Goal: Task Accomplishment & Management: Use online tool/utility

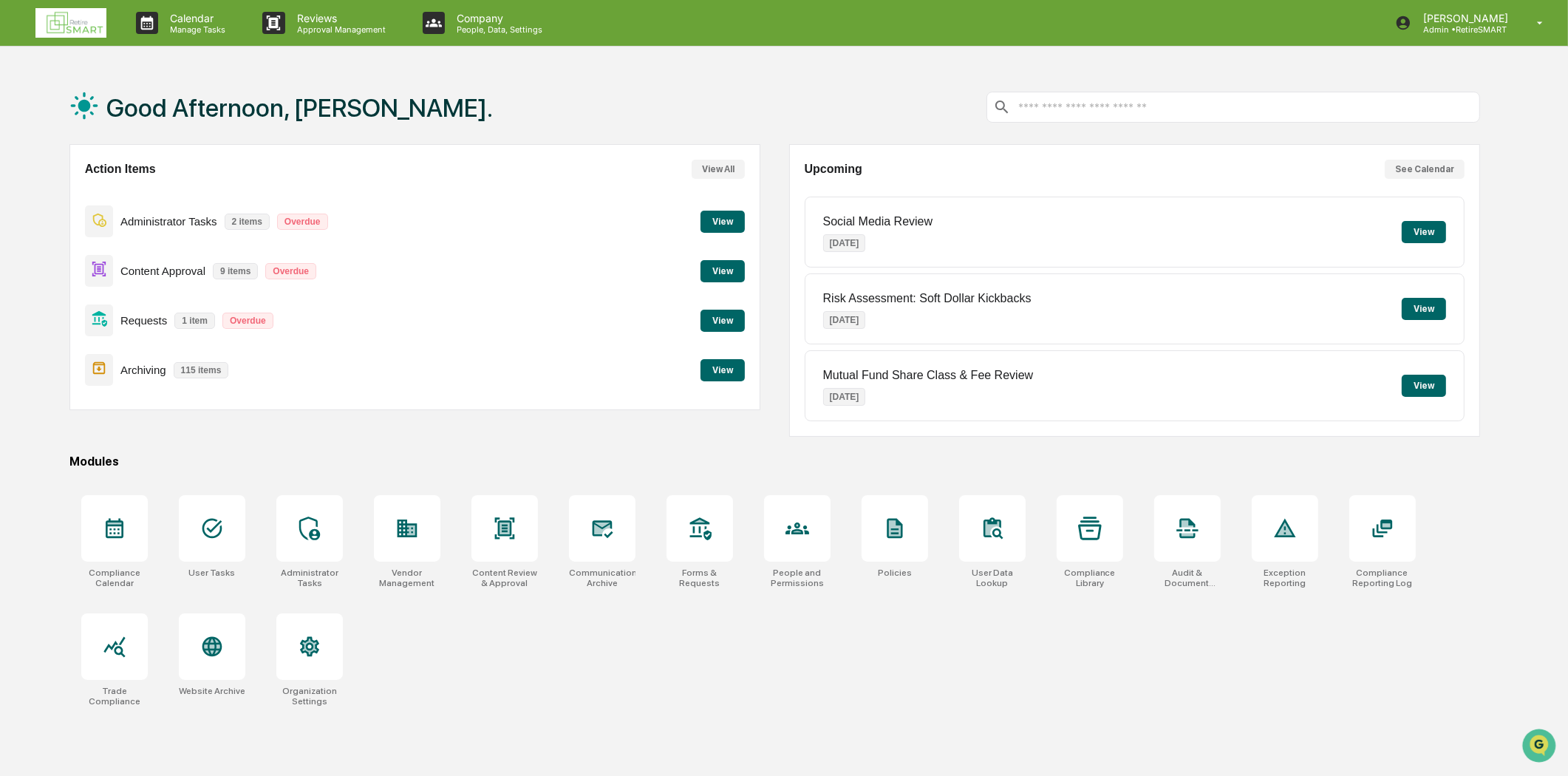
click at [728, 277] on button "View" at bounding box center [723, 271] width 44 height 22
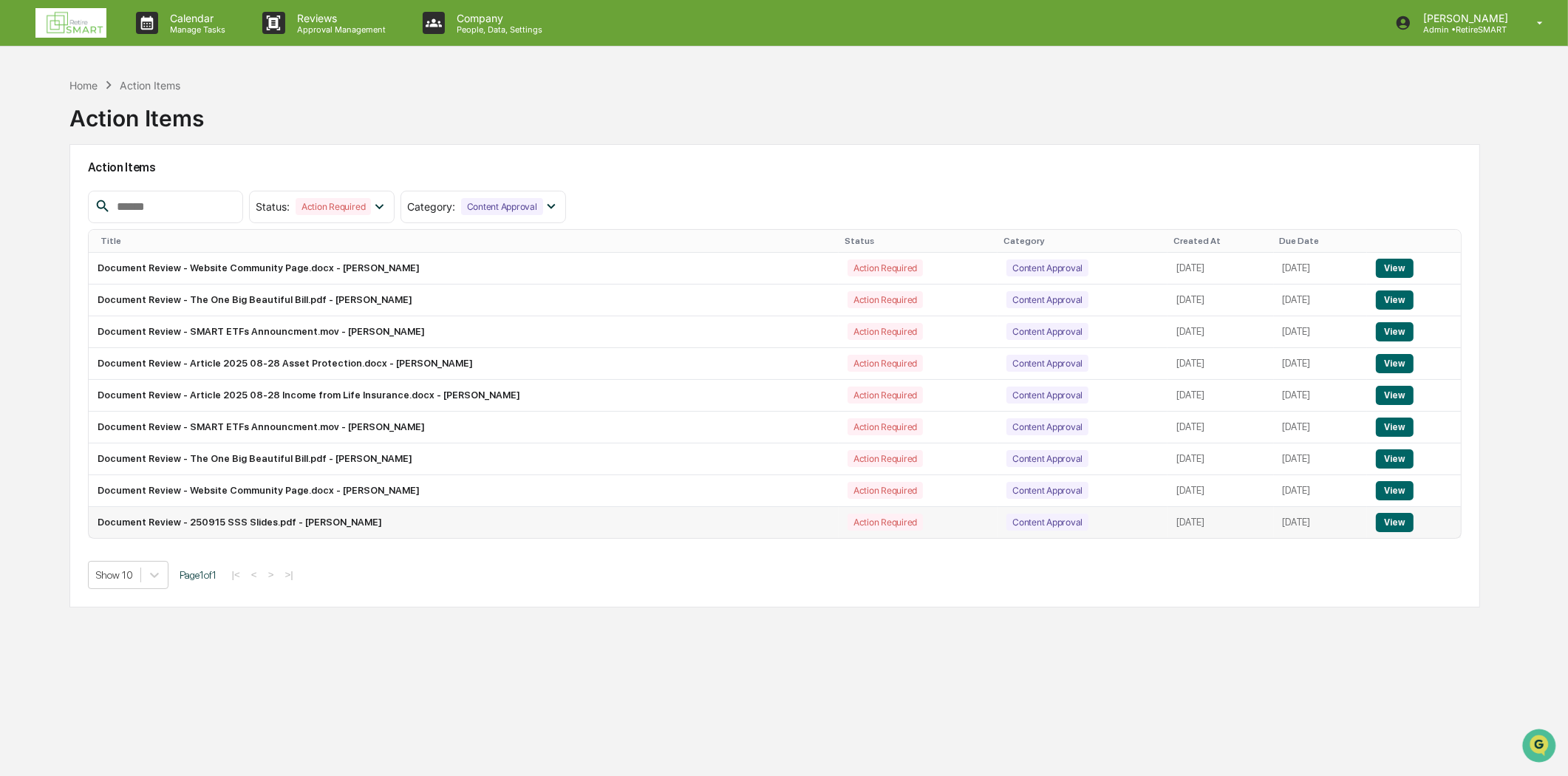
click at [1408, 526] on button "View" at bounding box center [1395, 522] width 38 height 19
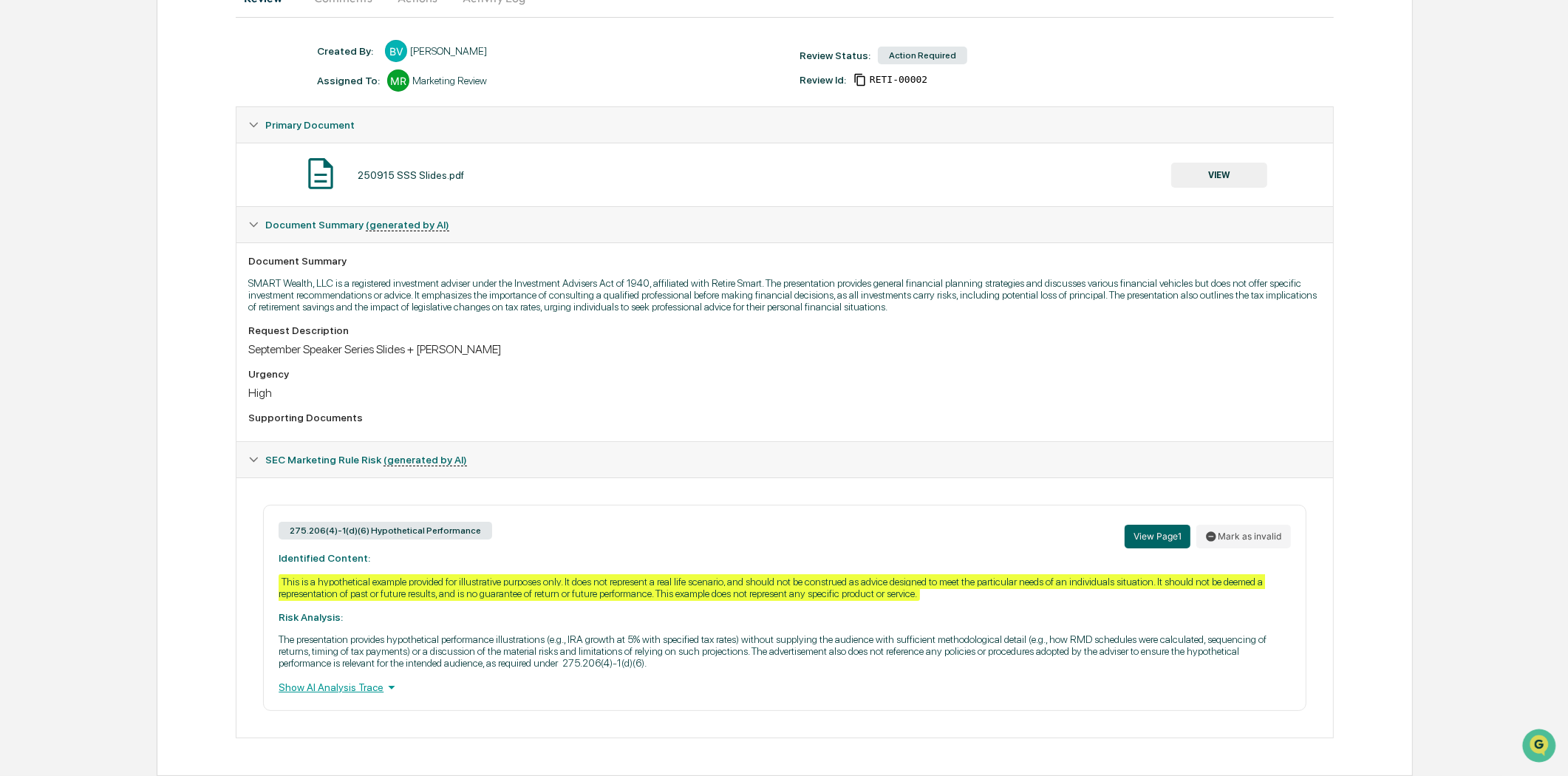
scroll to position [181, 0]
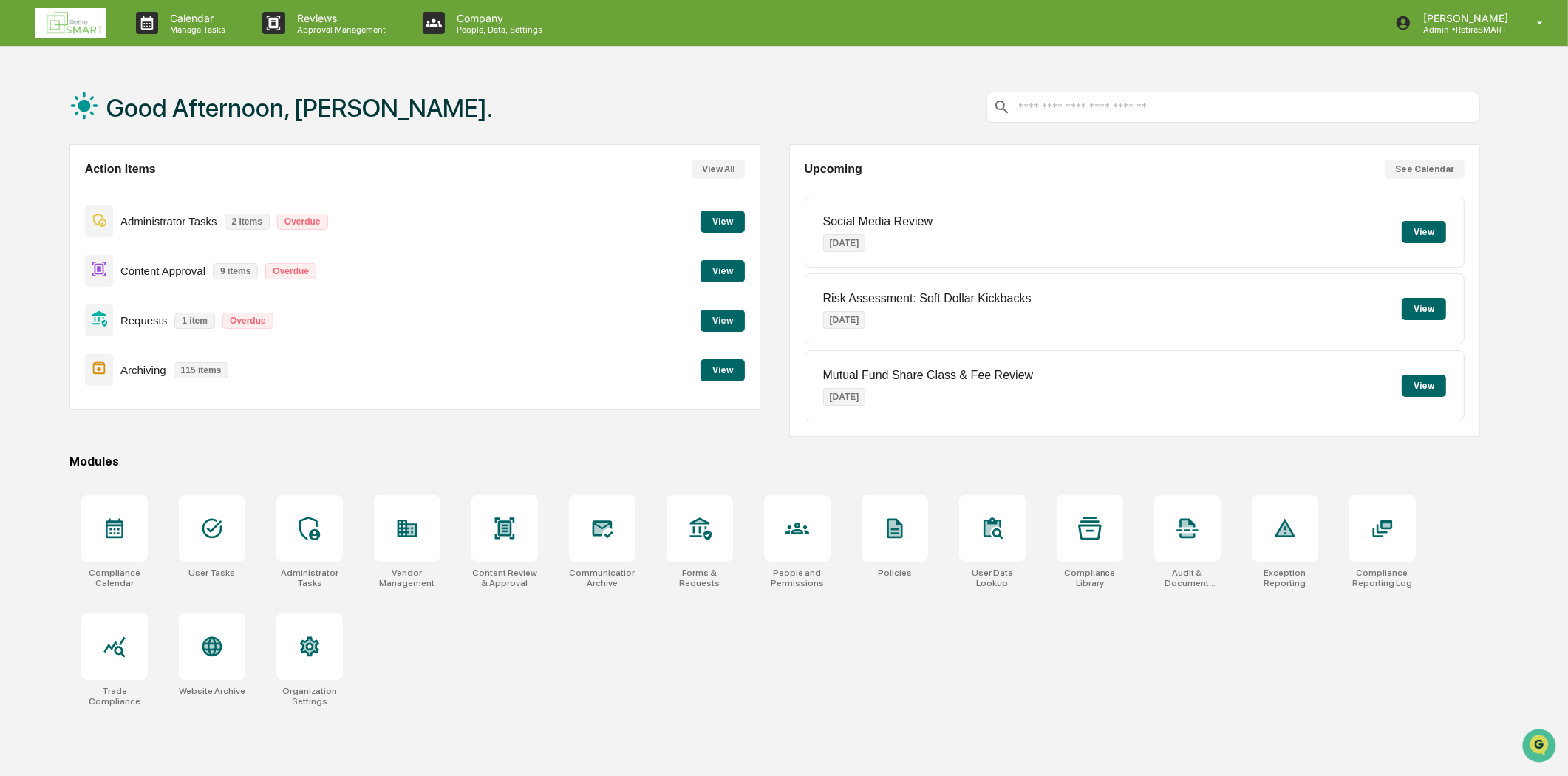
click at [719, 365] on button "View" at bounding box center [723, 370] width 44 height 22
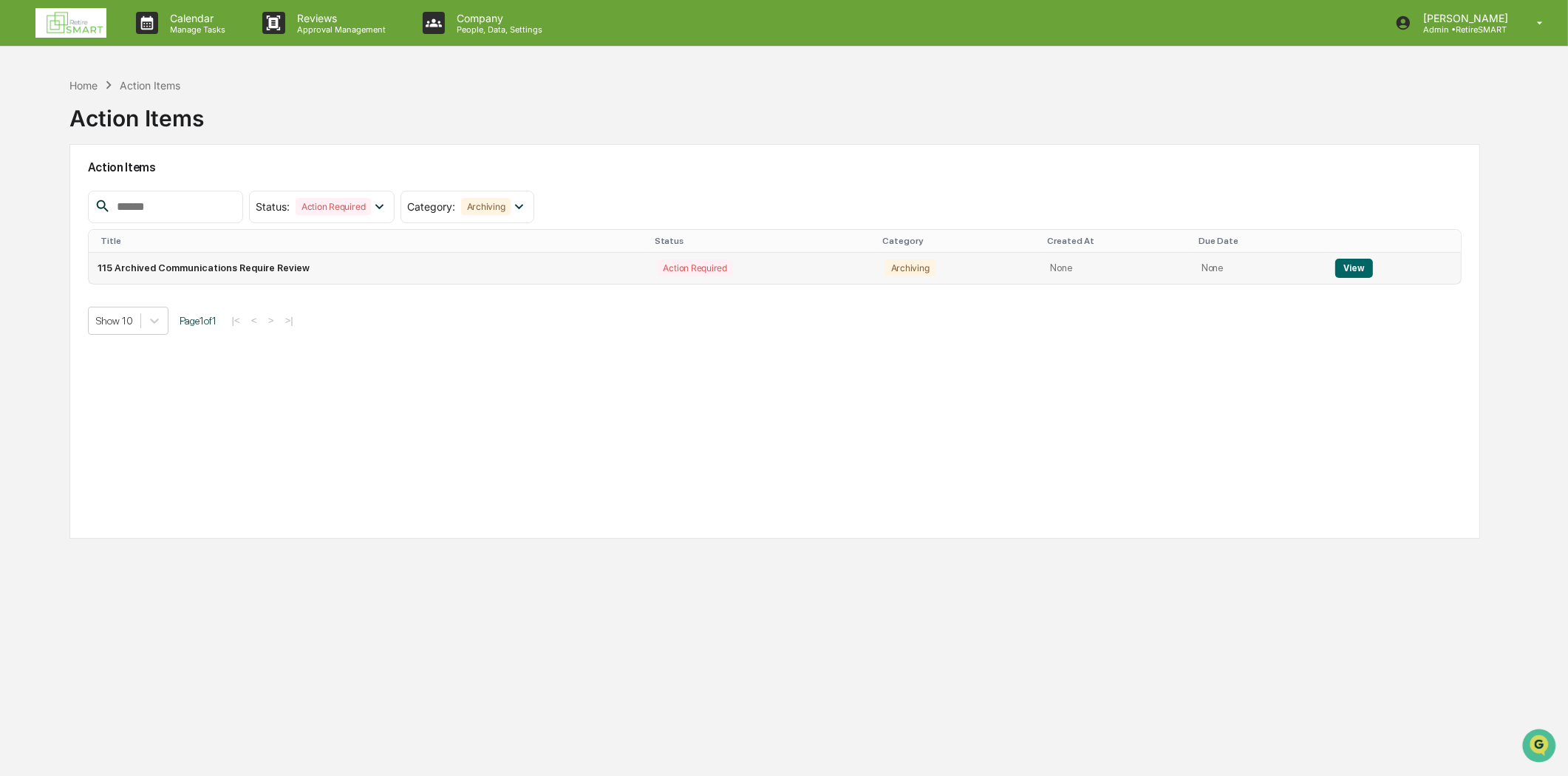
click at [1354, 266] on button "View" at bounding box center [1354, 268] width 38 height 19
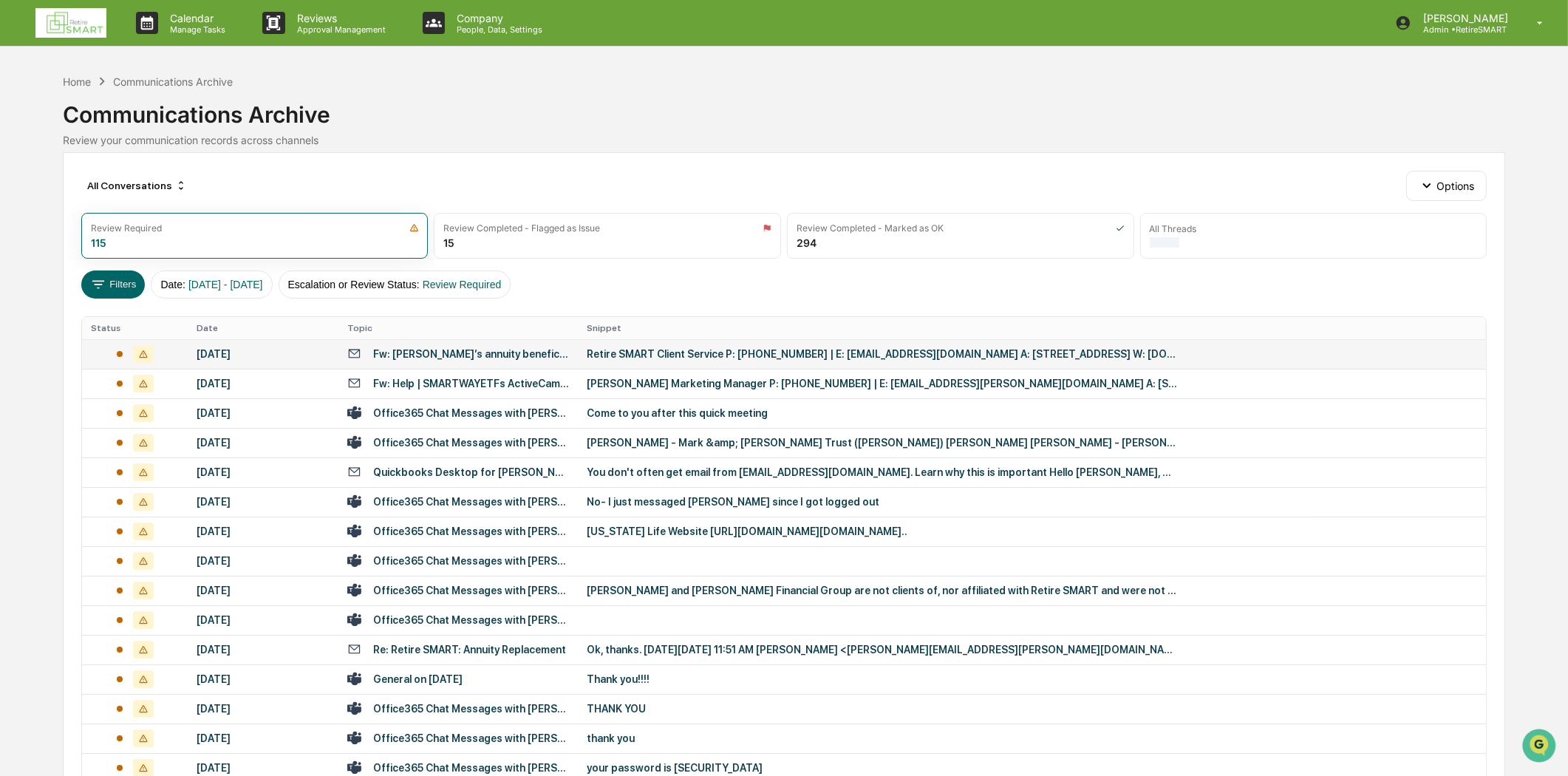
click at [411, 360] on div "Fw: [PERSON_NAME]’s annuity beneficiary" at bounding box center [458, 354] width 222 height 14
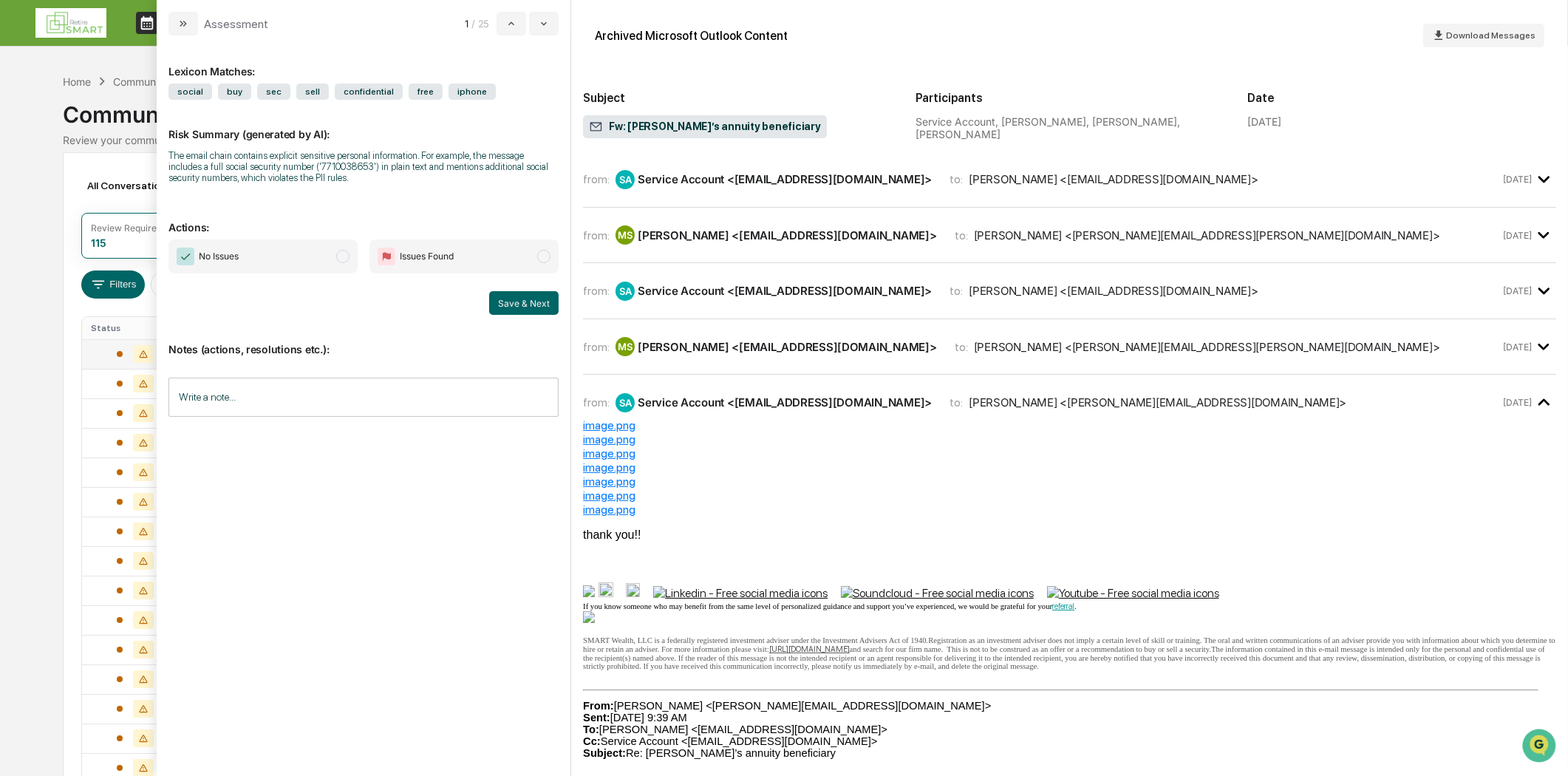
drag, startPoint x: 768, startPoint y: 190, endPoint x: 761, endPoint y: 196, distance: 9.2
click at [765, 194] on div "from: SA Service Account <[EMAIL_ADDRESS][DOMAIN_NAME]> to: [PERSON_NAME] <[EMA…" at bounding box center [1069, 186] width 974 height 44
click at [955, 200] on div "from: SA Service Account <[EMAIL_ADDRESS][DOMAIN_NAME]> to: [PERSON_NAME] <[EMA…" at bounding box center [1069, 186] width 974 height 44
click at [959, 192] on div "from: SA Service Account <[EMAIL_ADDRESS][DOMAIN_NAME]> to: [PERSON_NAME] <[EMA…" at bounding box center [1069, 179] width 974 height 31
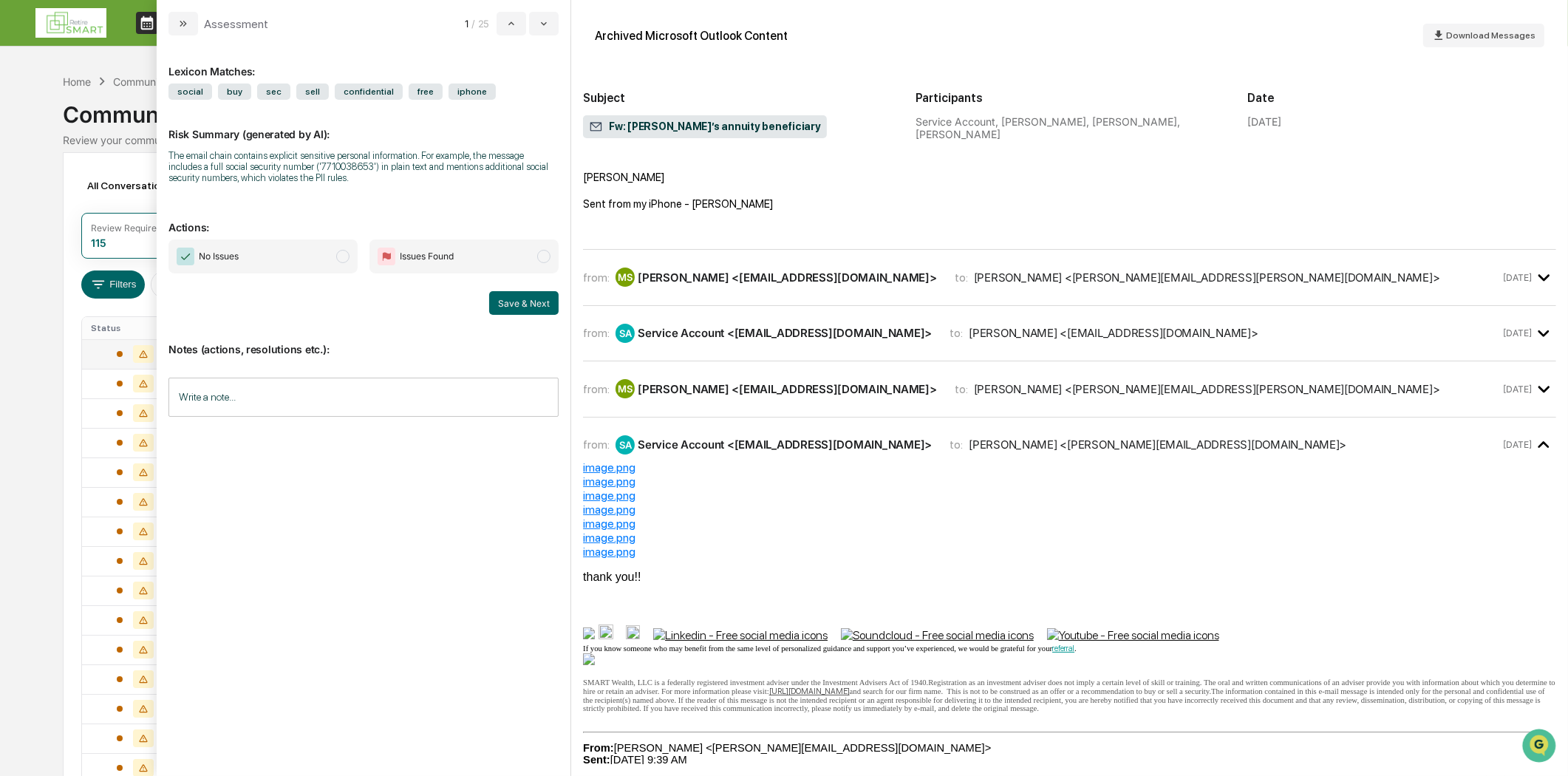
scroll to position [656, 0]
click at [801, 283] on div "[PERSON_NAME] <[EMAIL_ADDRESS][DOMAIN_NAME]>" at bounding box center [787, 276] width 300 height 14
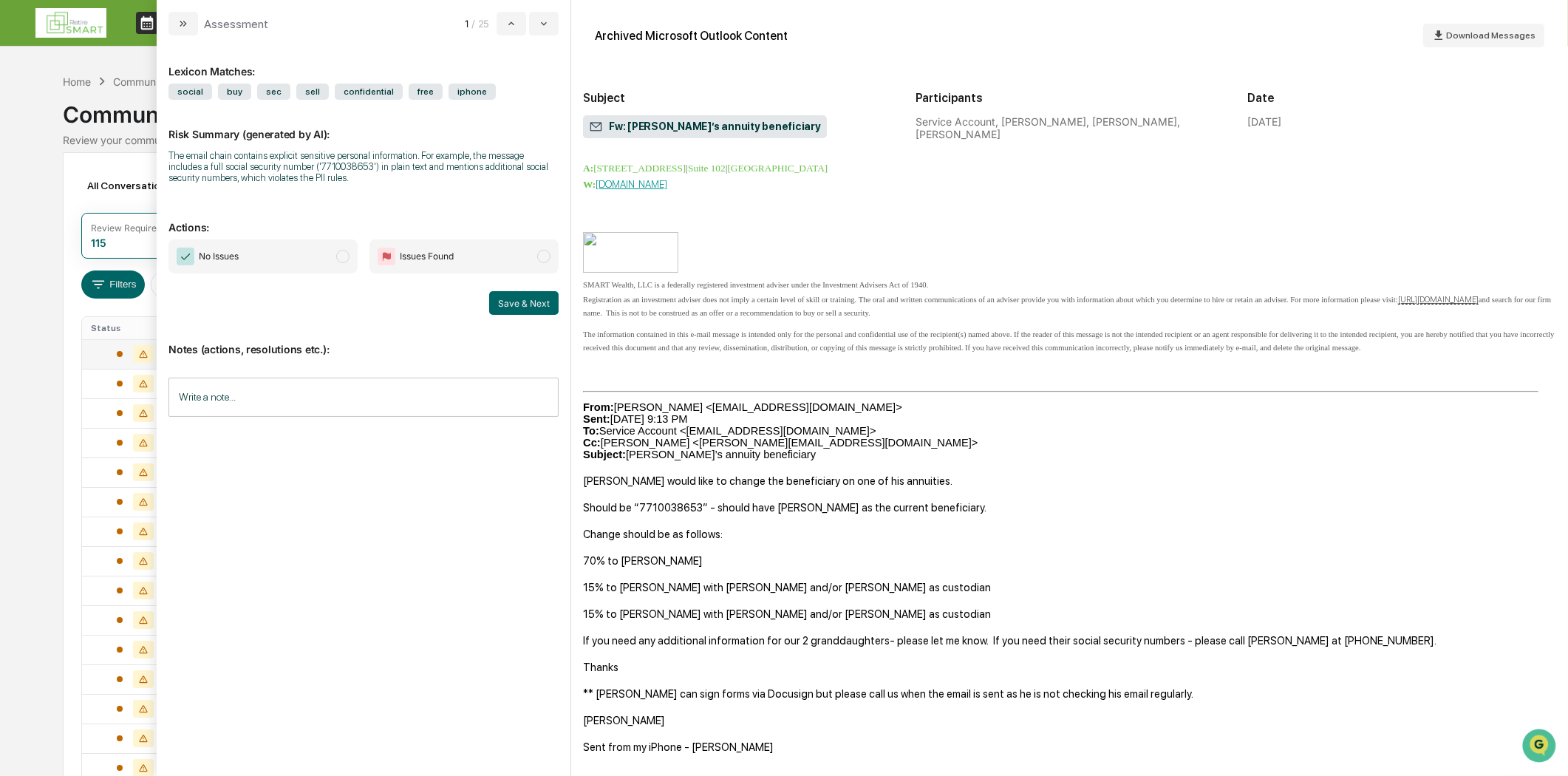
scroll to position [0, 0]
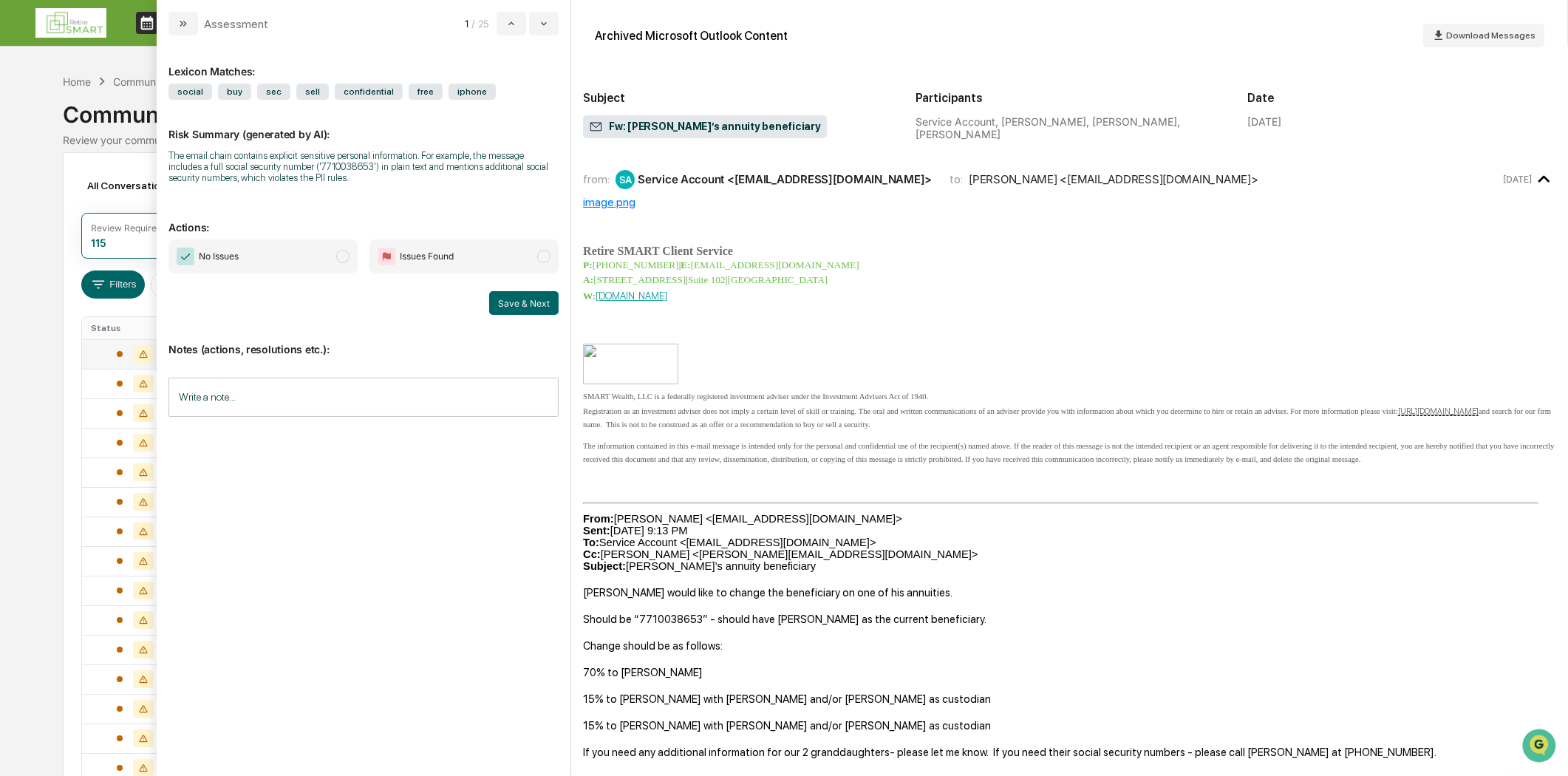
click at [178, 30] on button "modal" at bounding box center [183, 24] width 30 height 24
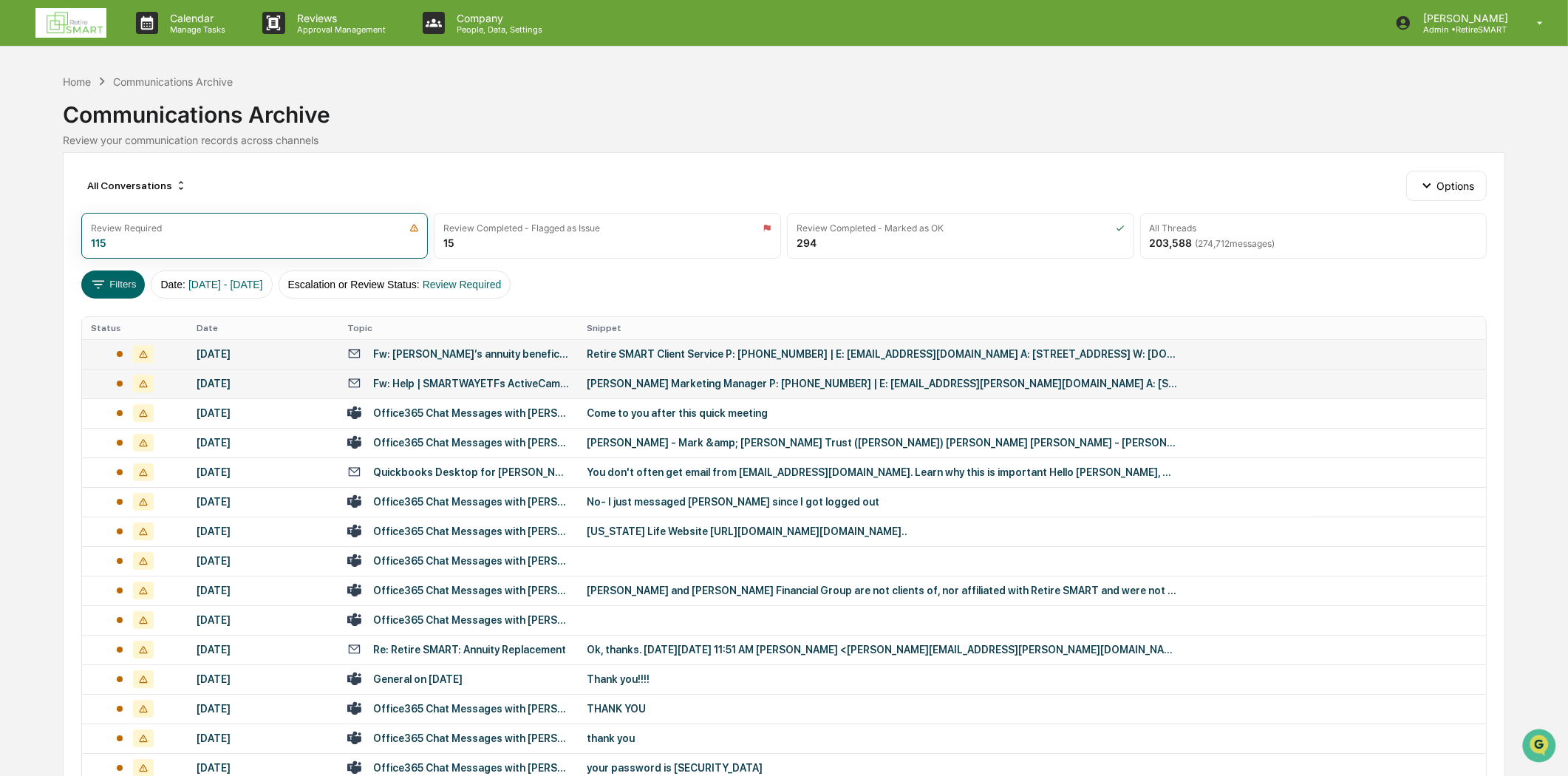
click at [444, 386] on div "Fw: Help | SMARTWAYETFs ActiveCampaign" at bounding box center [471, 383] width 196 height 12
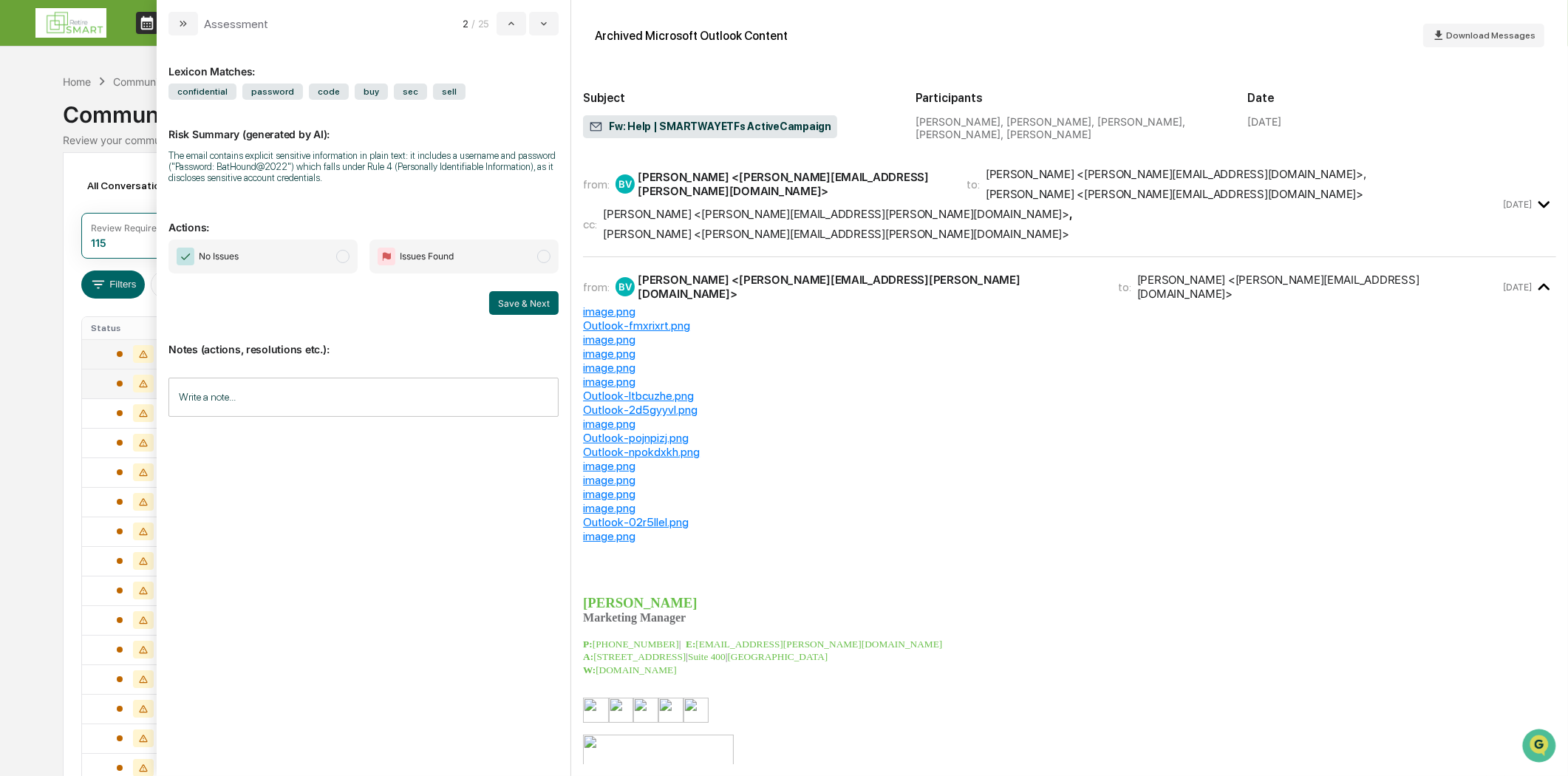
click at [898, 187] on div "from: BV [PERSON_NAME] <[PERSON_NAME][EMAIL_ADDRESS][PERSON_NAME][DOMAIN_NAME]>…" at bounding box center [1041, 204] width 917 height 74
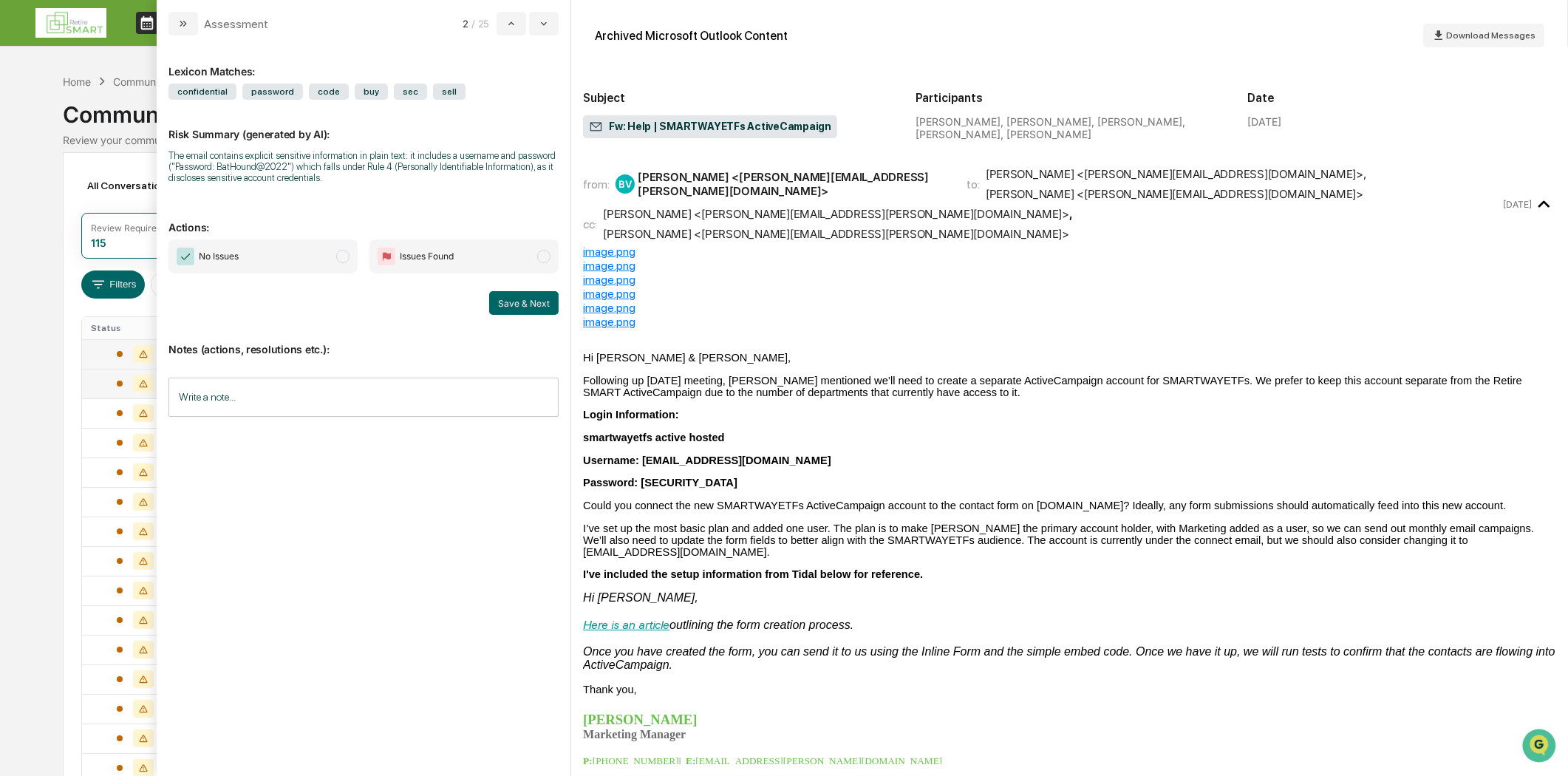
click at [200, 22] on div "Assessment" at bounding box center [218, 24] width 100 height 24
click at [178, 18] on icon "modal" at bounding box center [183, 24] width 12 height 12
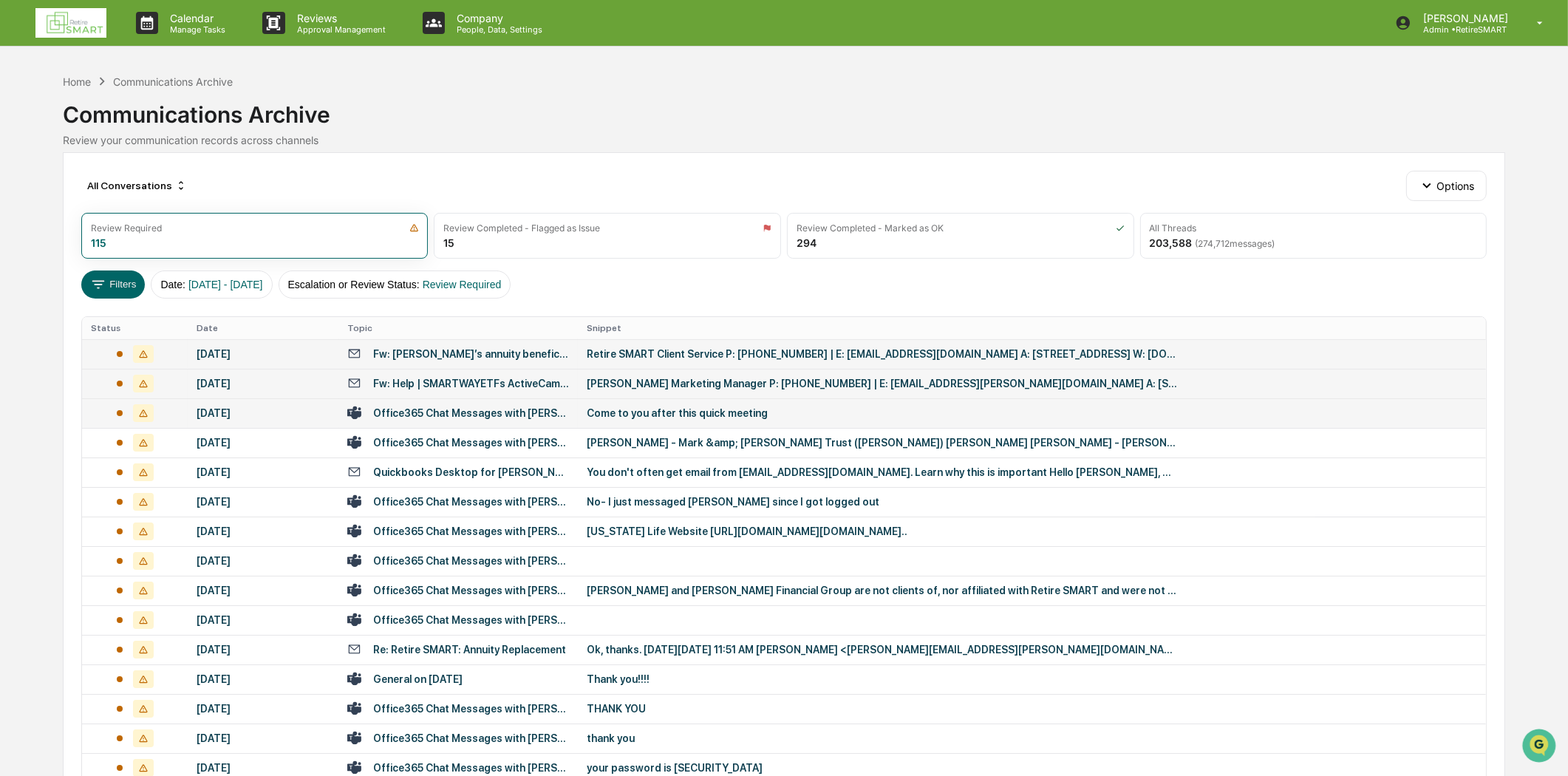
click at [488, 410] on div "Office365 Chat Messages with [PERSON_NAME], [PERSON_NAME] on [DATE]" at bounding box center [471, 413] width 196 height 12
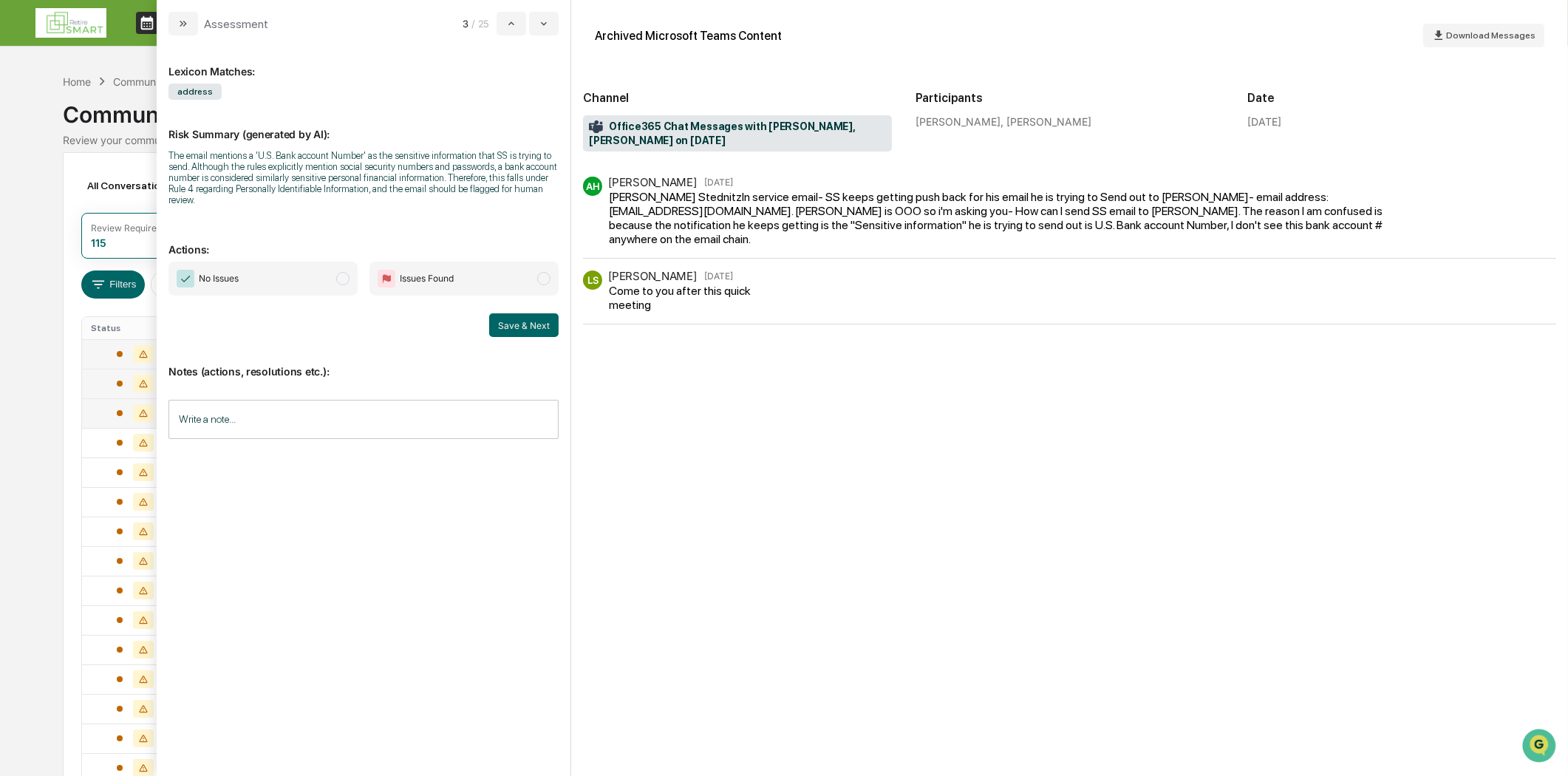
click at [183, 18] on icon "modal" at bounding box center [183, 24] width 12 height 12
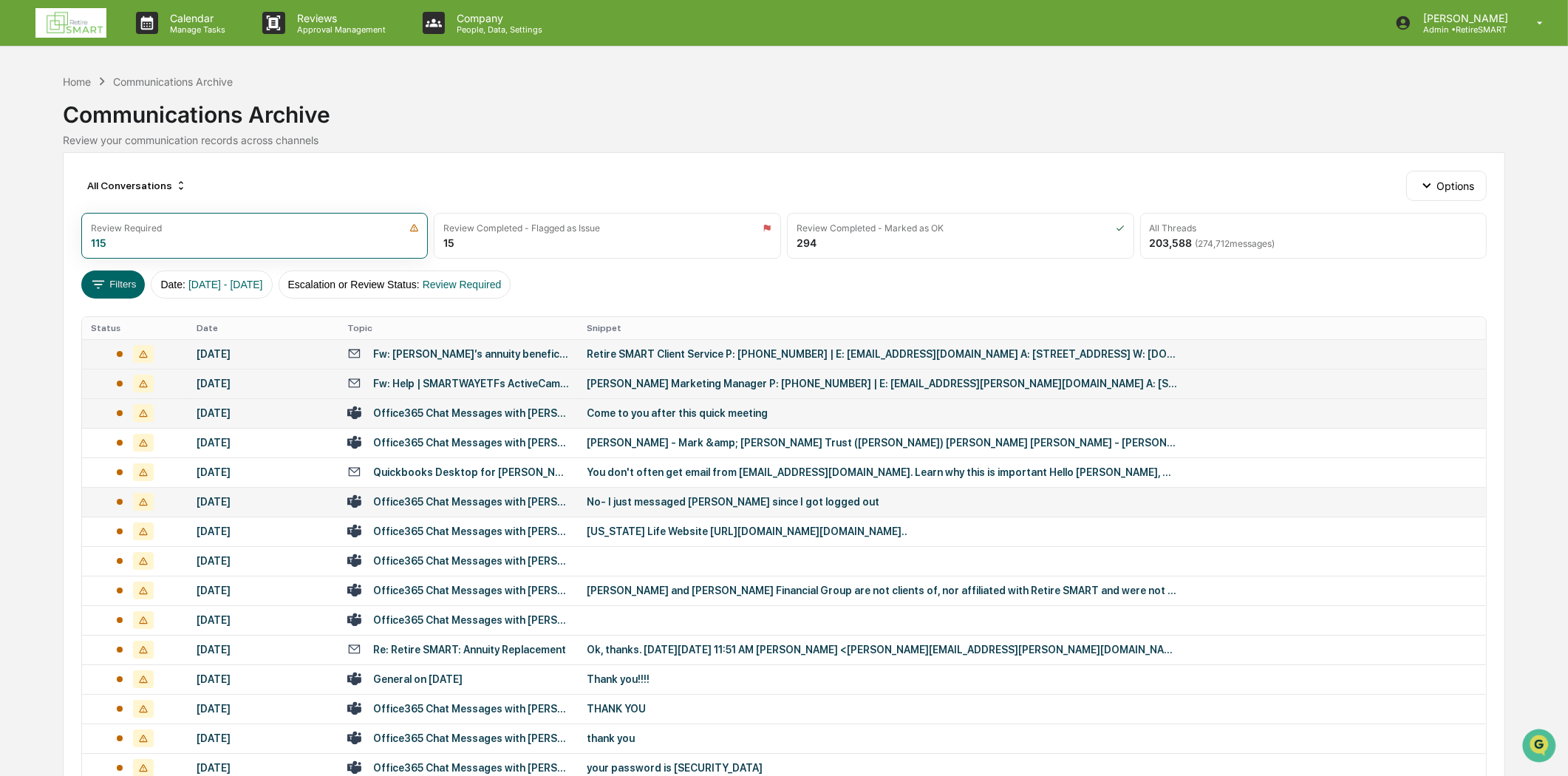
click at [462, 509] on td "Office365 Chat Messages with [PERSON_NAME], [PERSON_NAME], [PERSON_NAME], [PERS…" at bounding box center [458, 502] width 239 height 30
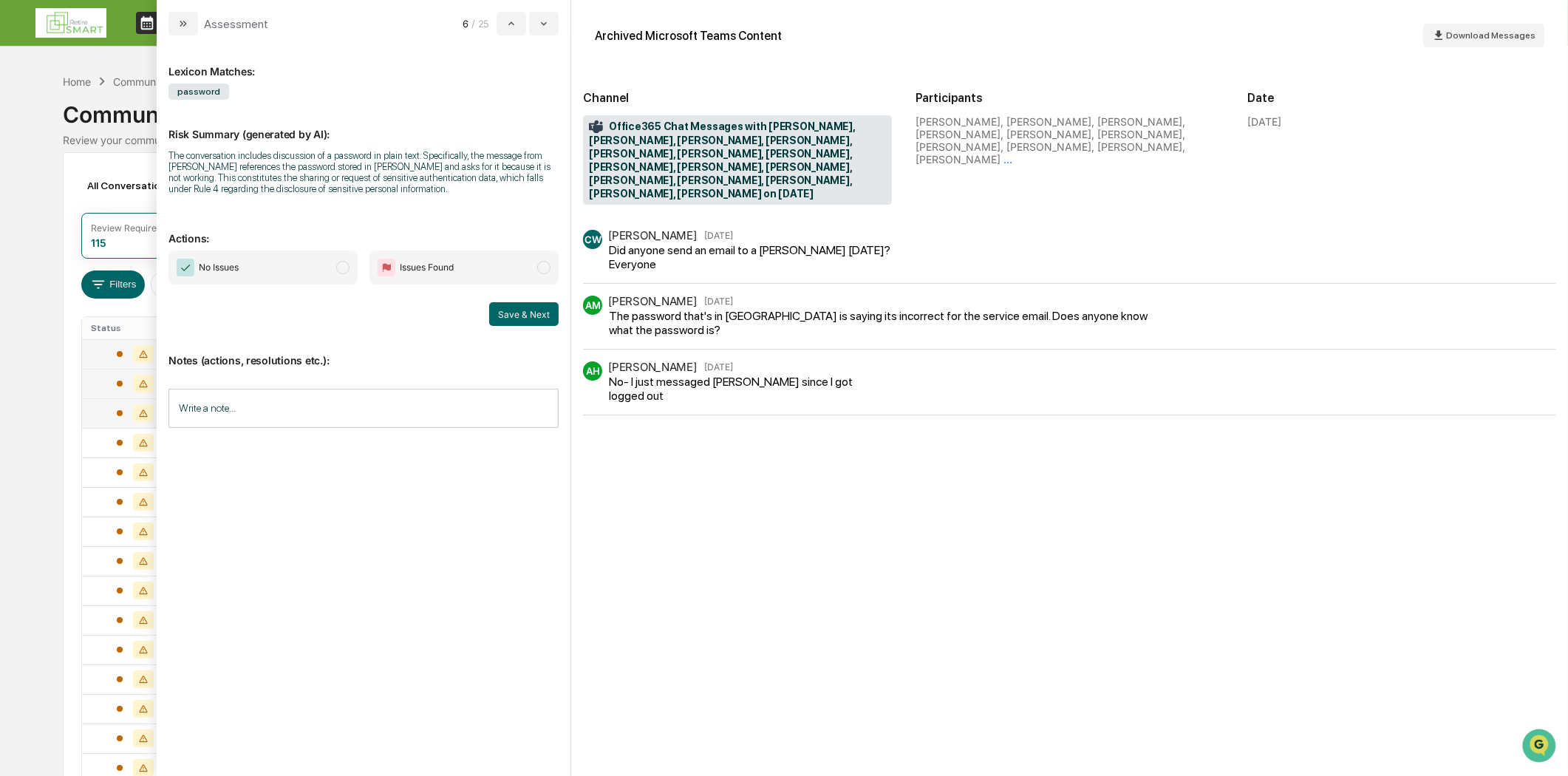
click at [176, 28] on button "modal" at bounding box center [183, 24] width 30 height 24
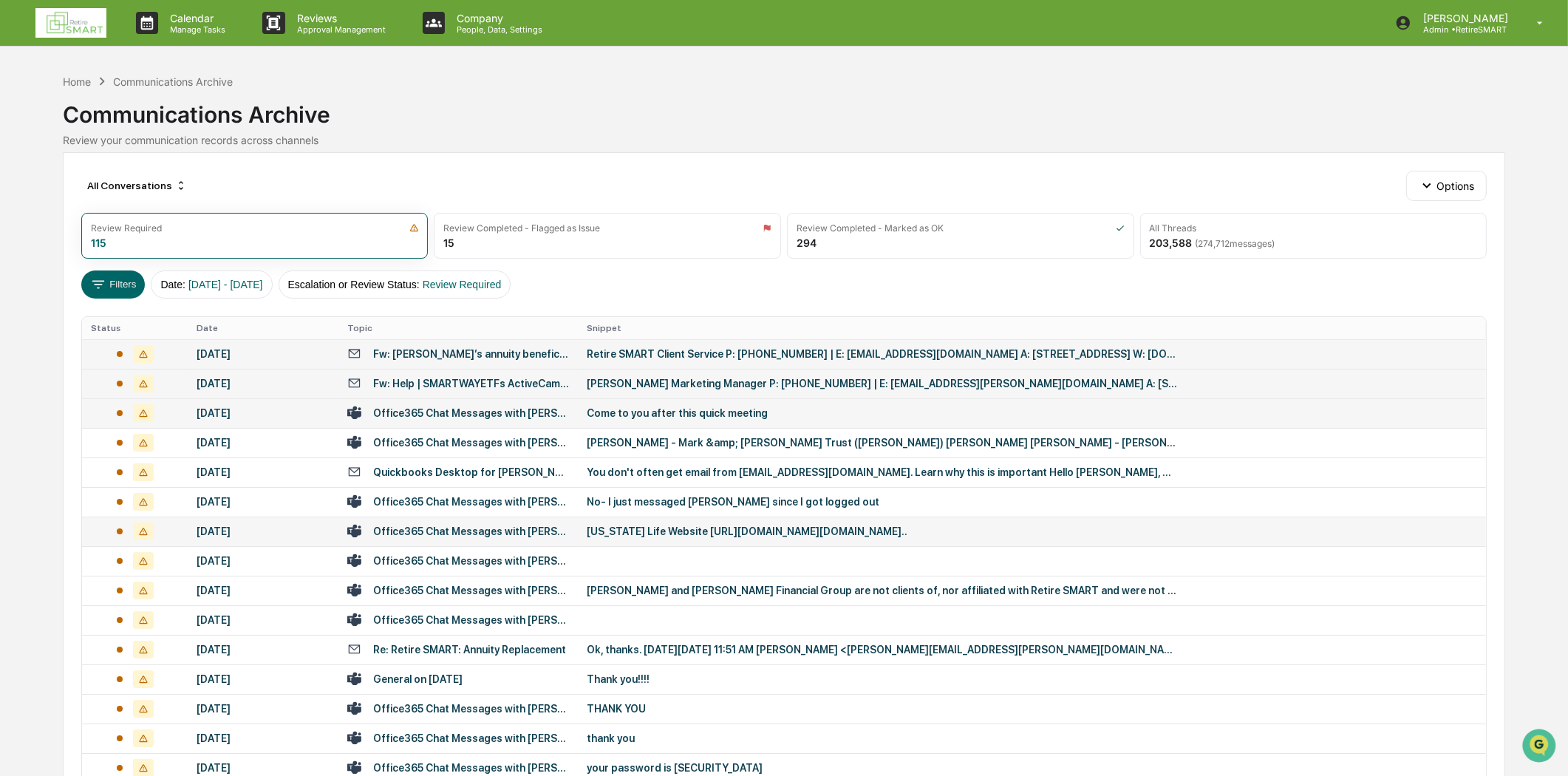
click at [511, 532] on div "Office365 Chat Messages with [PERSON_NAME], [PERSON_NAME] on [DATE]" at bounding box center [471, 531] width 196 height 12
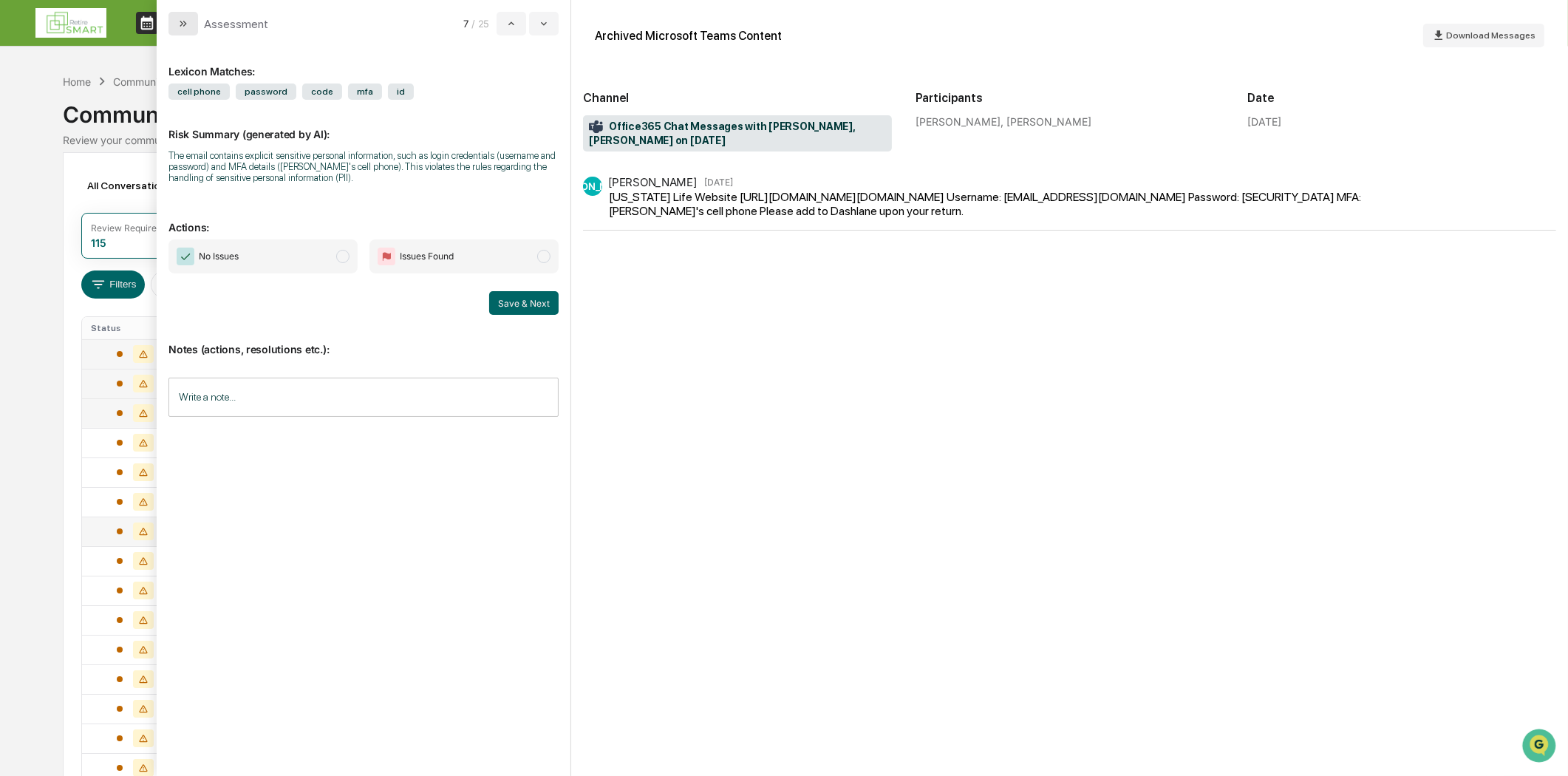
click at [188, 31] on button "modal" at bounding box center [183, 24] width 30 height 24
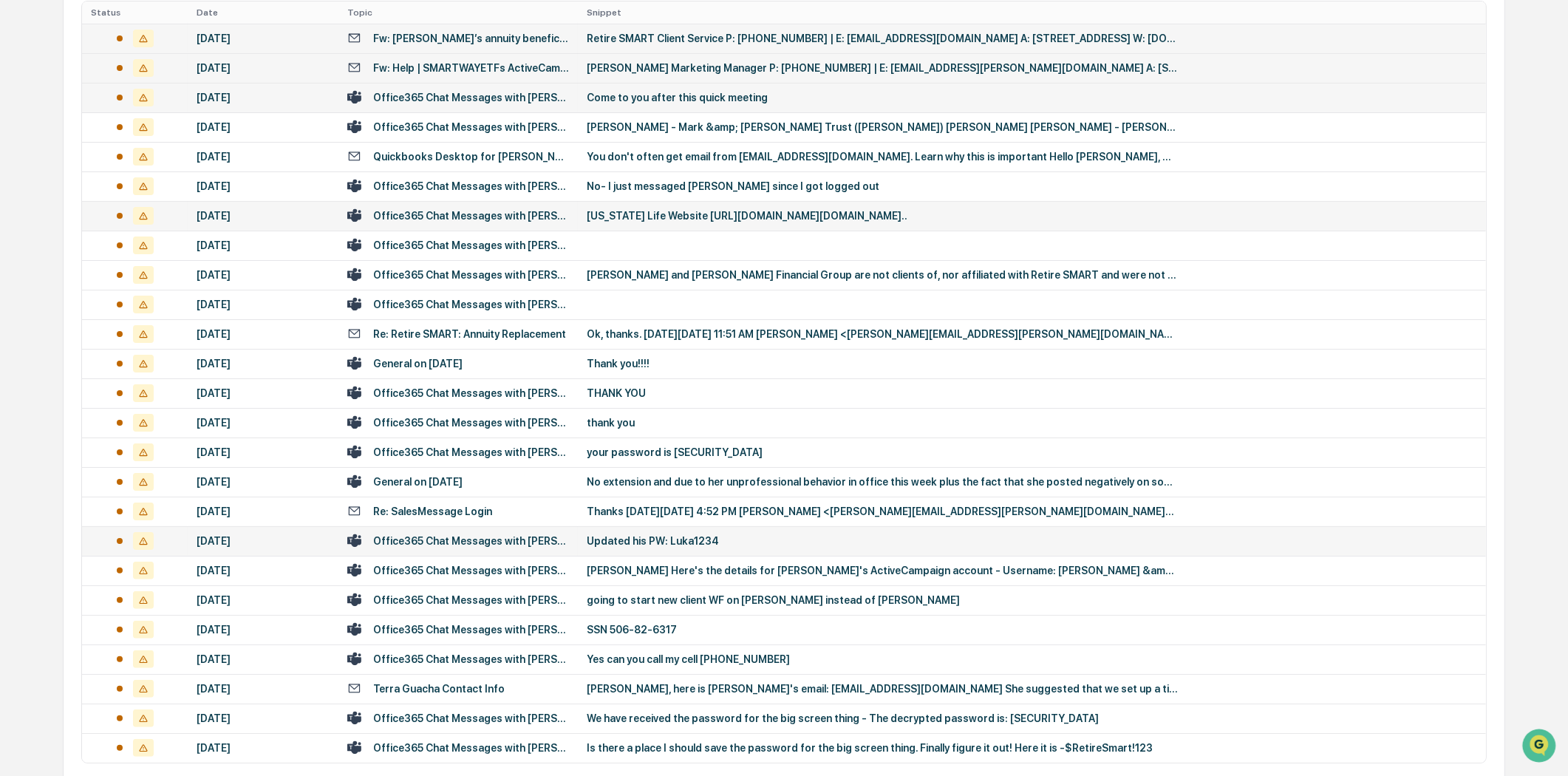
scroll to position [385, 0]
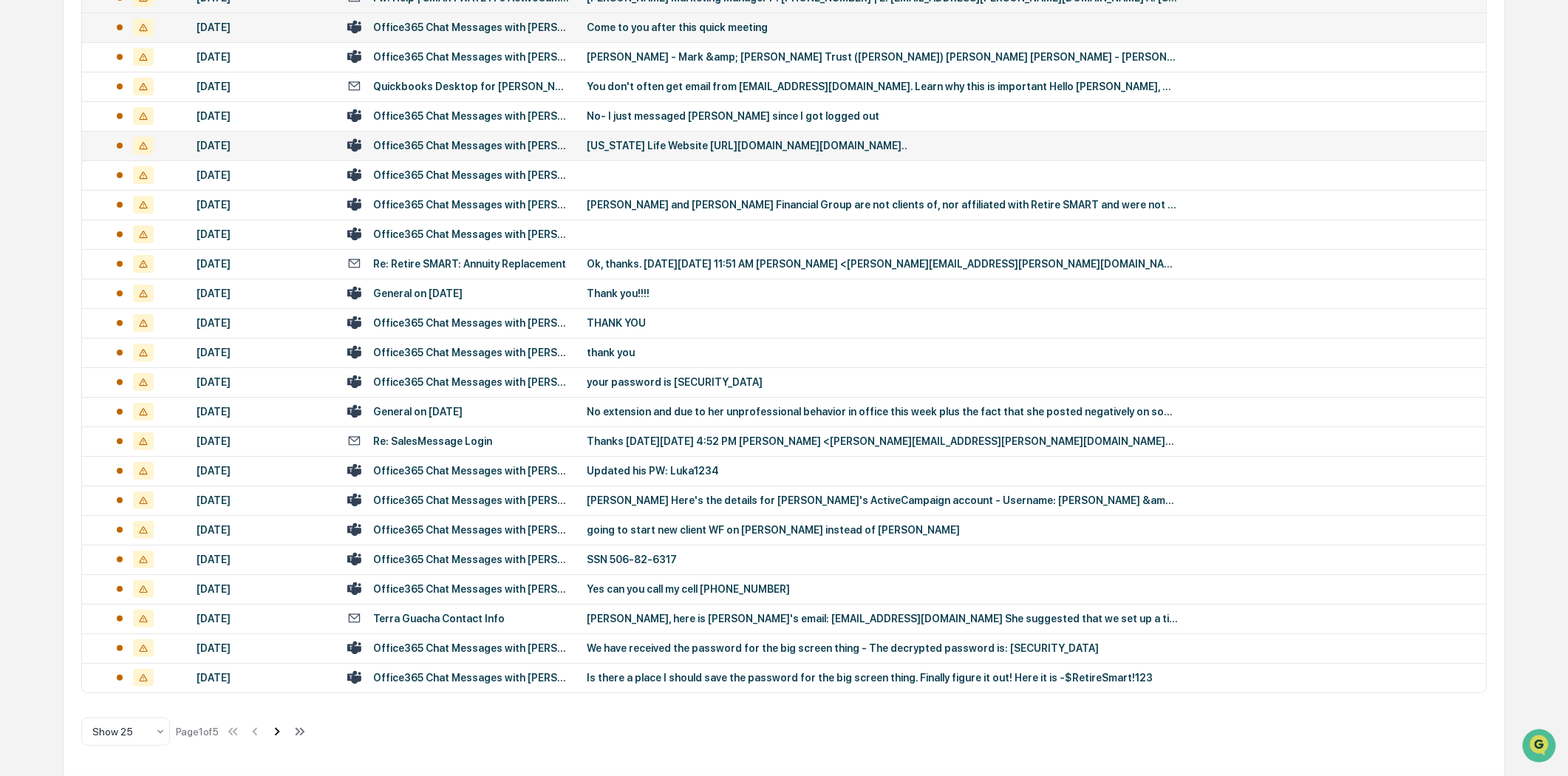
click at [285, 728] on icon at bounding box center [277, 731] width 17 height 17
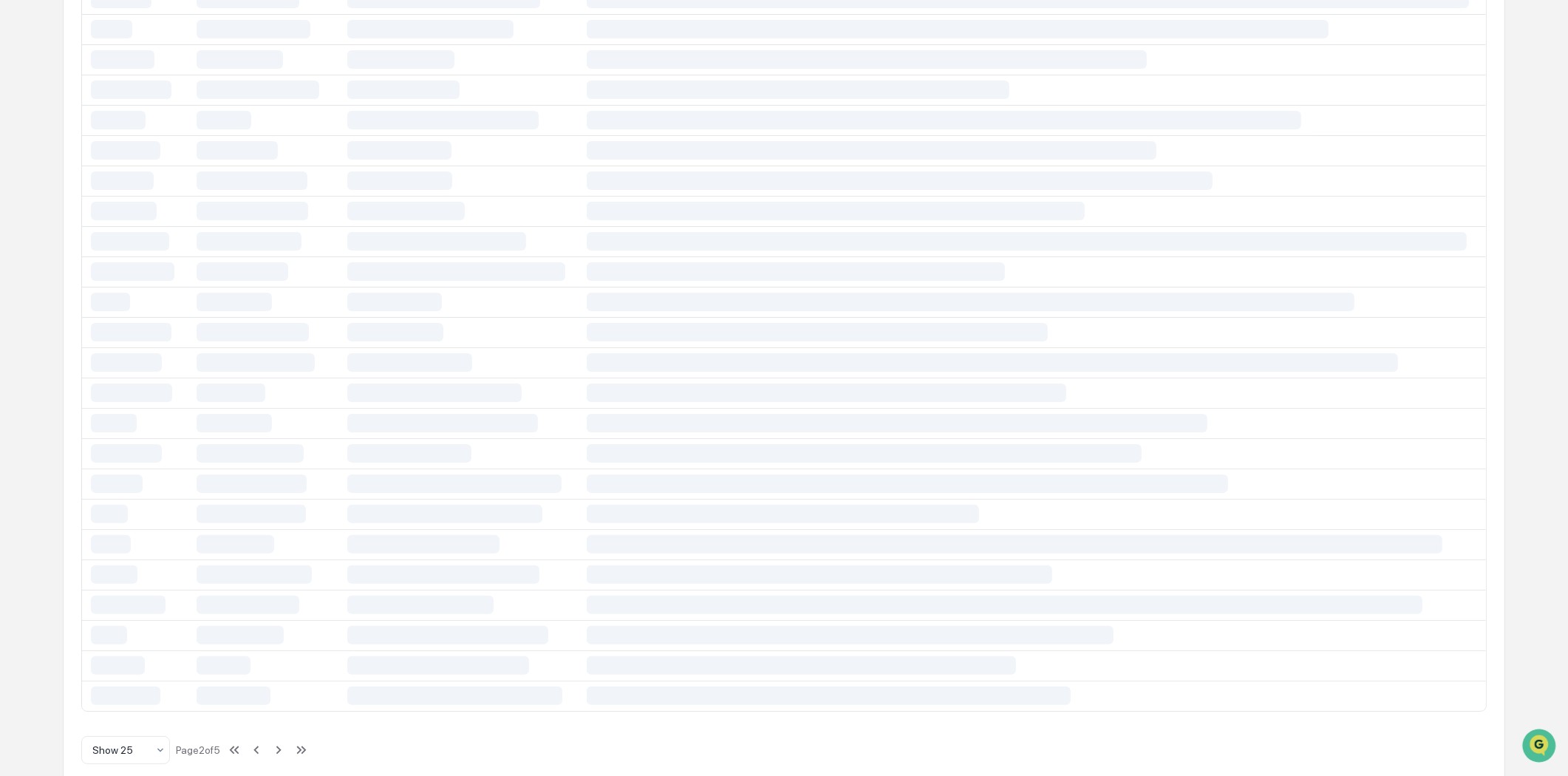
click at [300, 746] on div "Show 25 Page 2 of 5" at bounding box center [195, 750] width 228 height 30
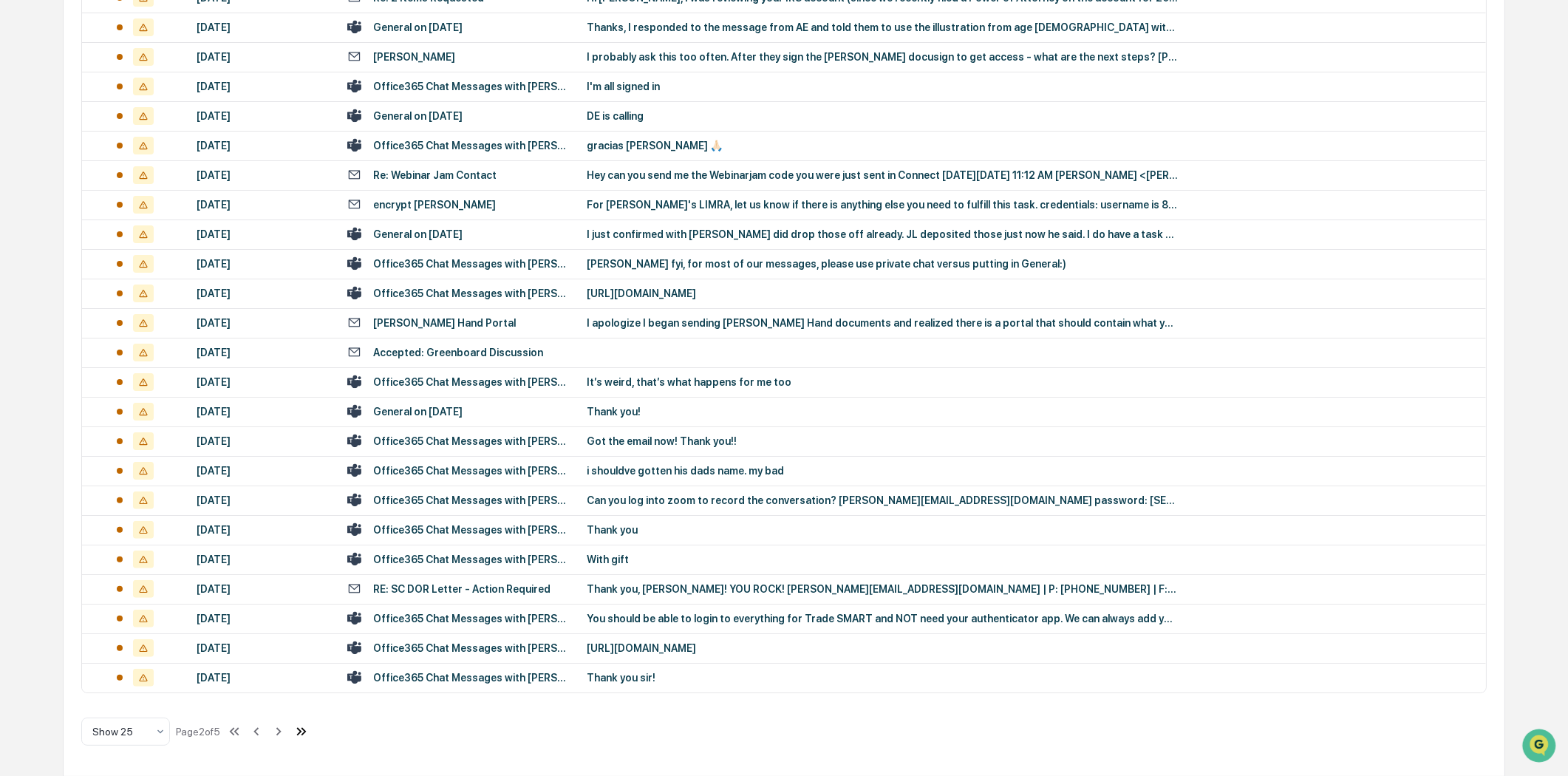
click at [304, 734] on icon at bounding box center [301, 731] width 17 height 17
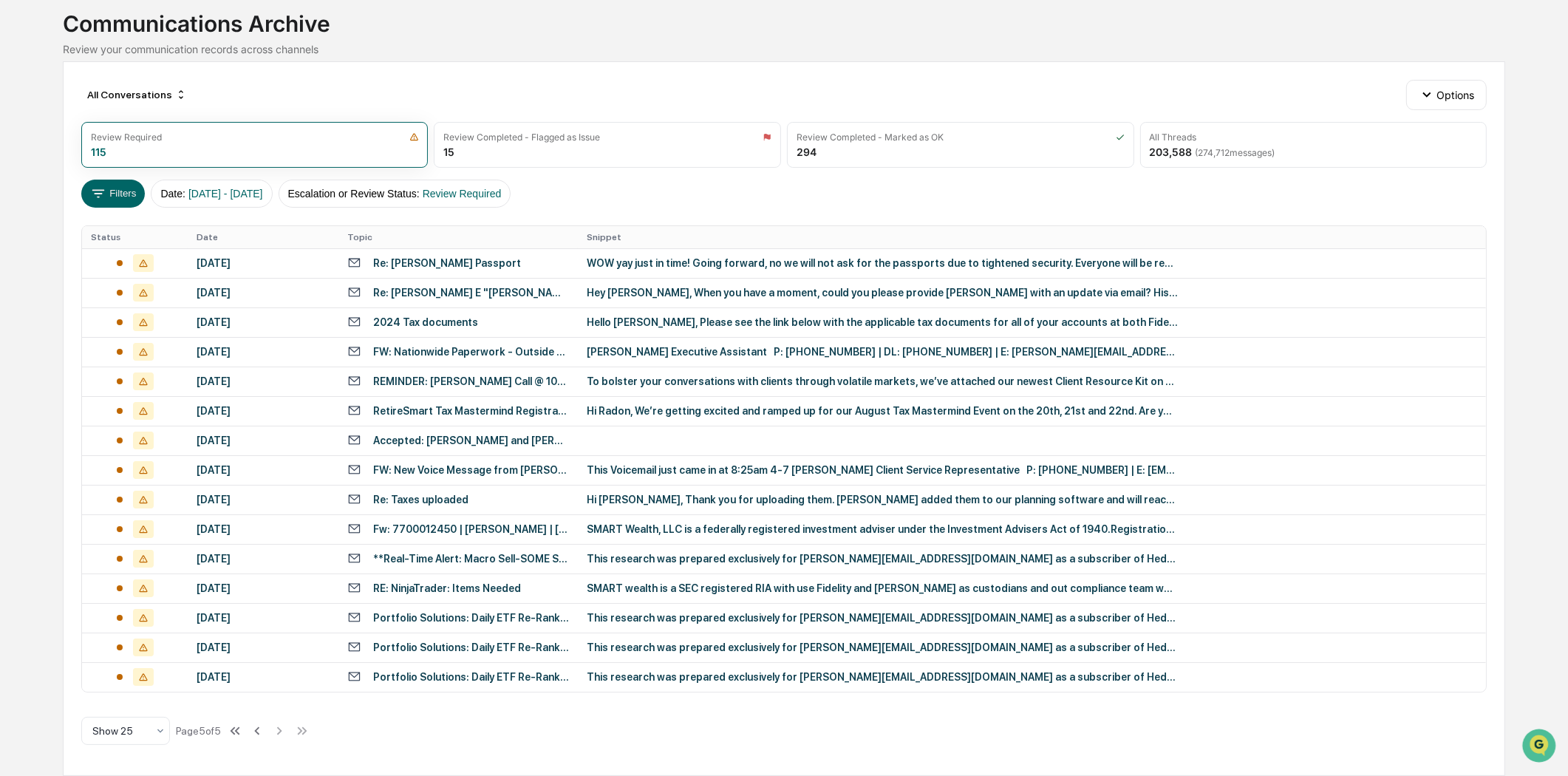
scroll to position [91, 0]
click at [156, 731] on icon at bounding box center [160, 730] width 12 height 12
click at [122, 690] on div "Show 100" at bounding box center [125, 693] width 87 height 30
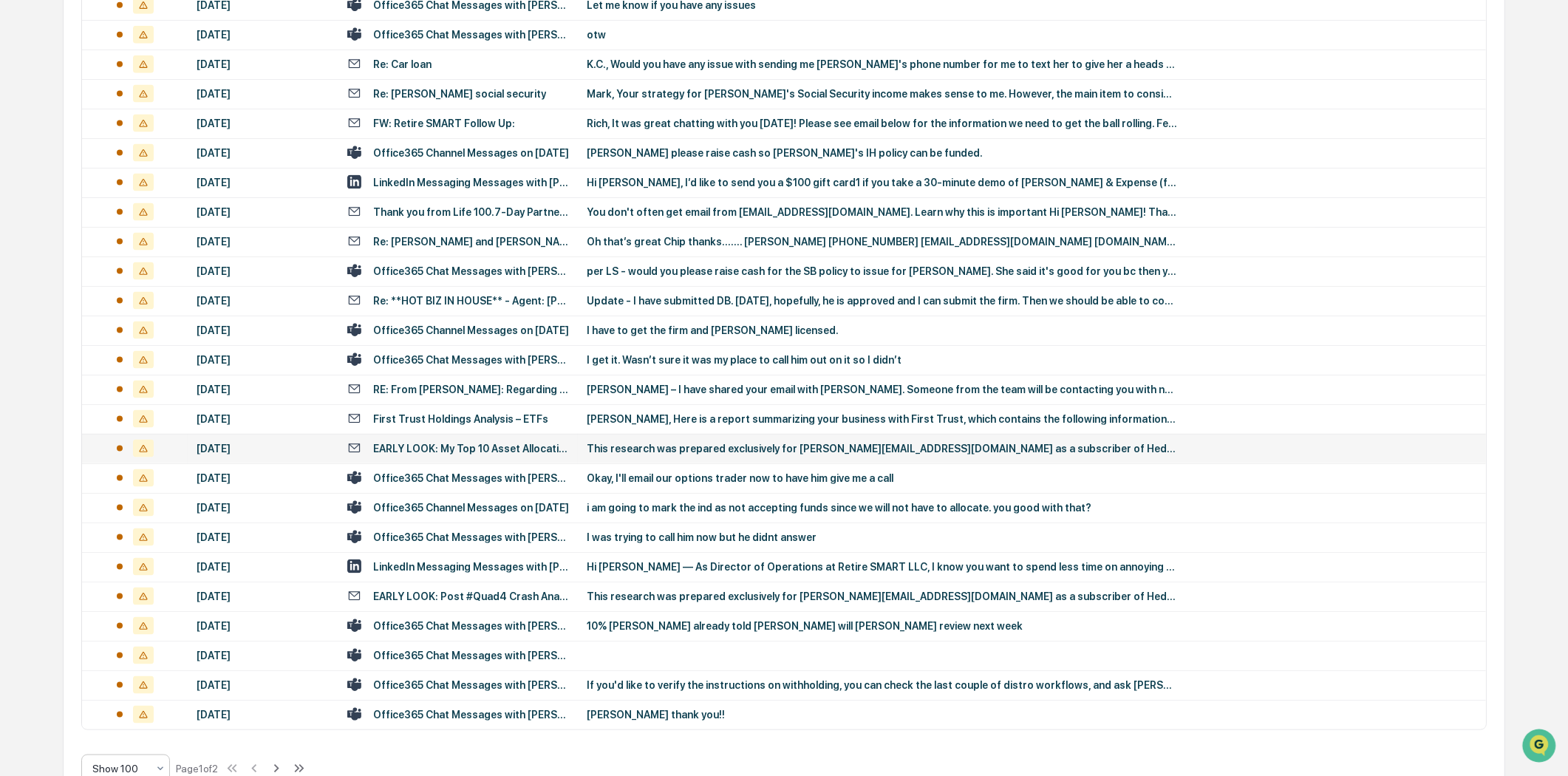
scroll to position [2601, 0]
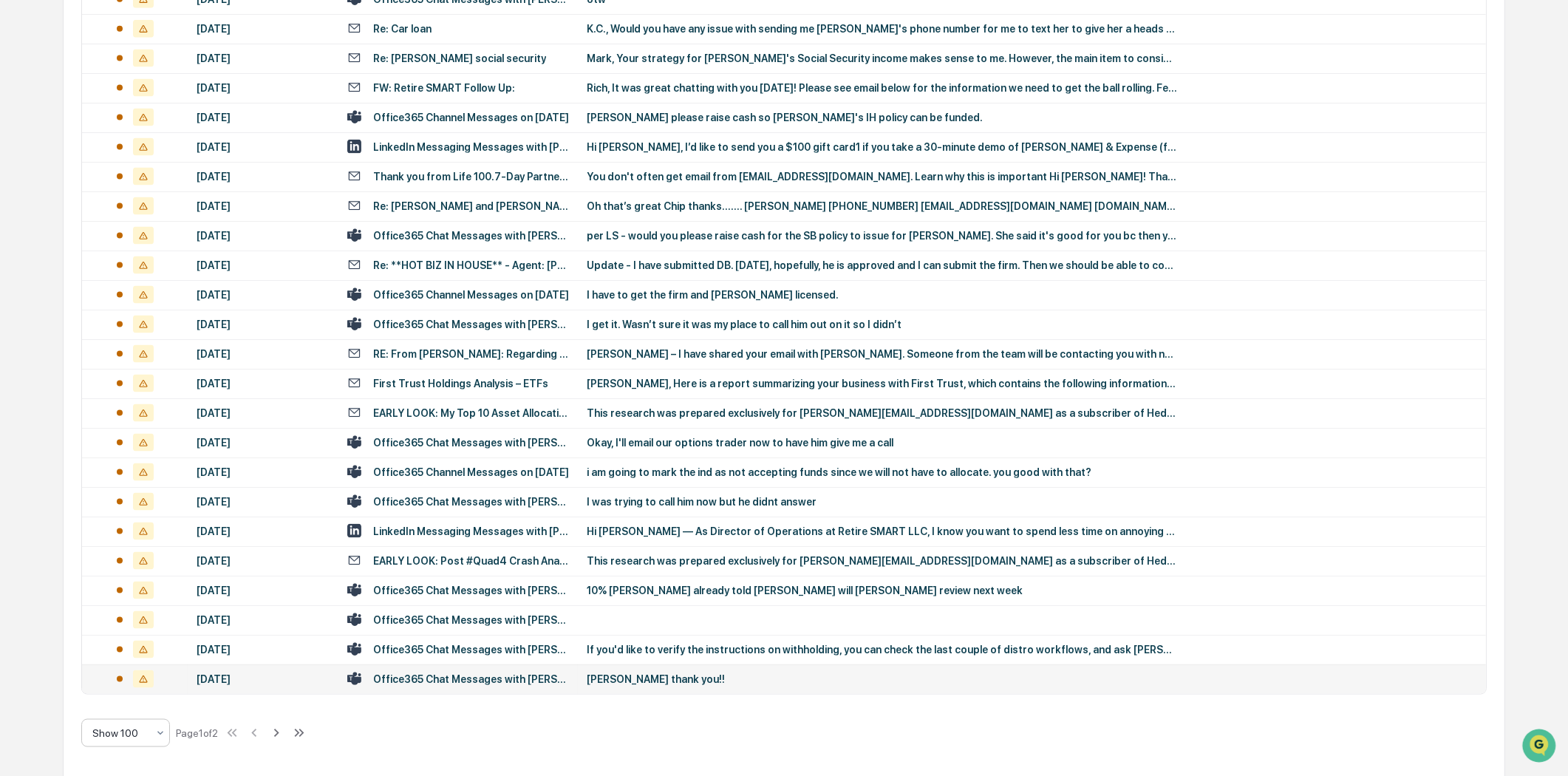
click at [484, 676] on div "Office365 Chat Messages with [PERSON_NAME], [PERSON_NAME] on [DATE]" at bounding box center [471, 679] width 196 height 12
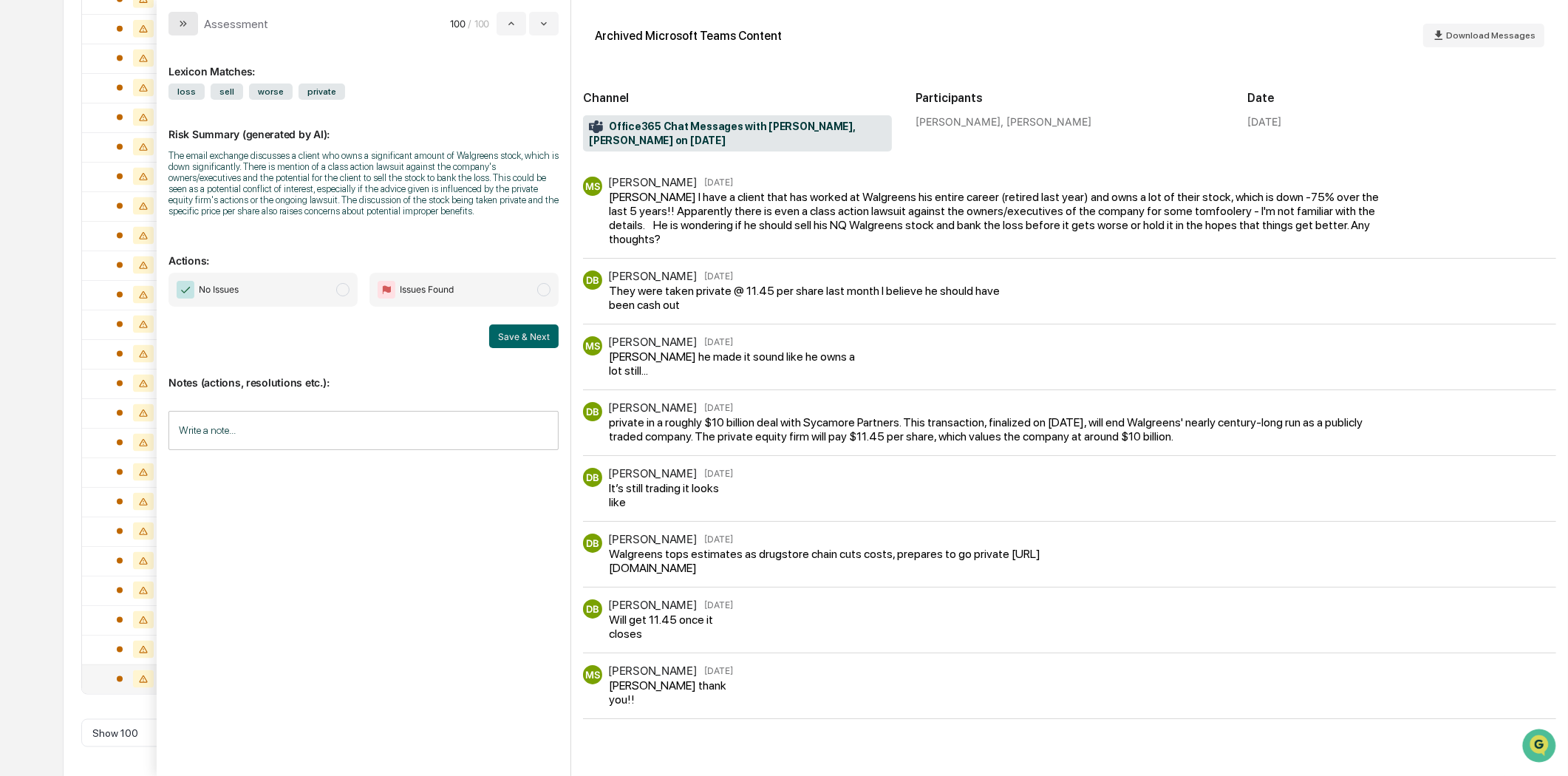
click at [178, 31] on button "modal" at bounding box center [183, 24] width 30 height 24
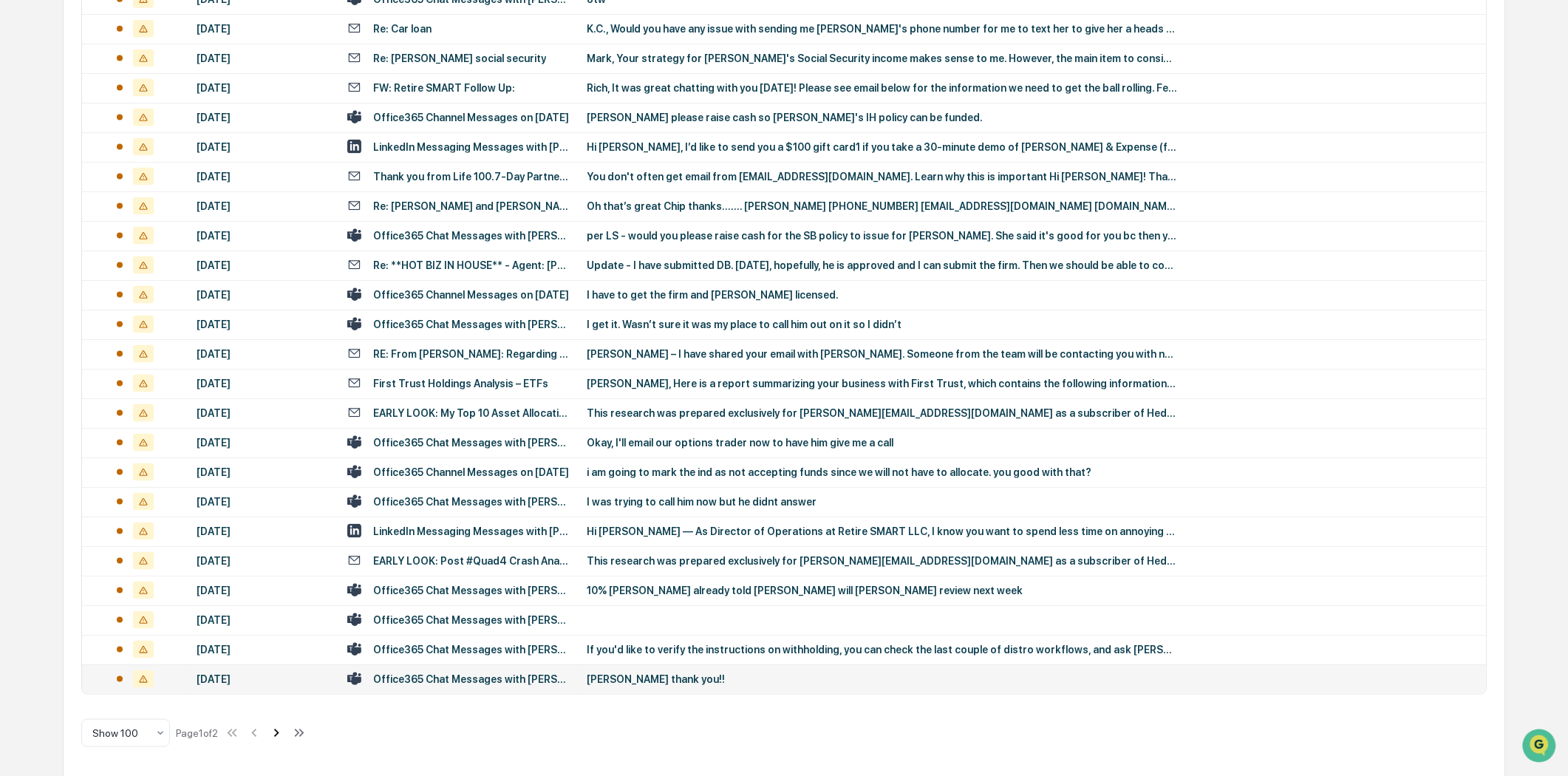
click at [279, 730] on icon at bounding box center [277, 732] width 6 height 8
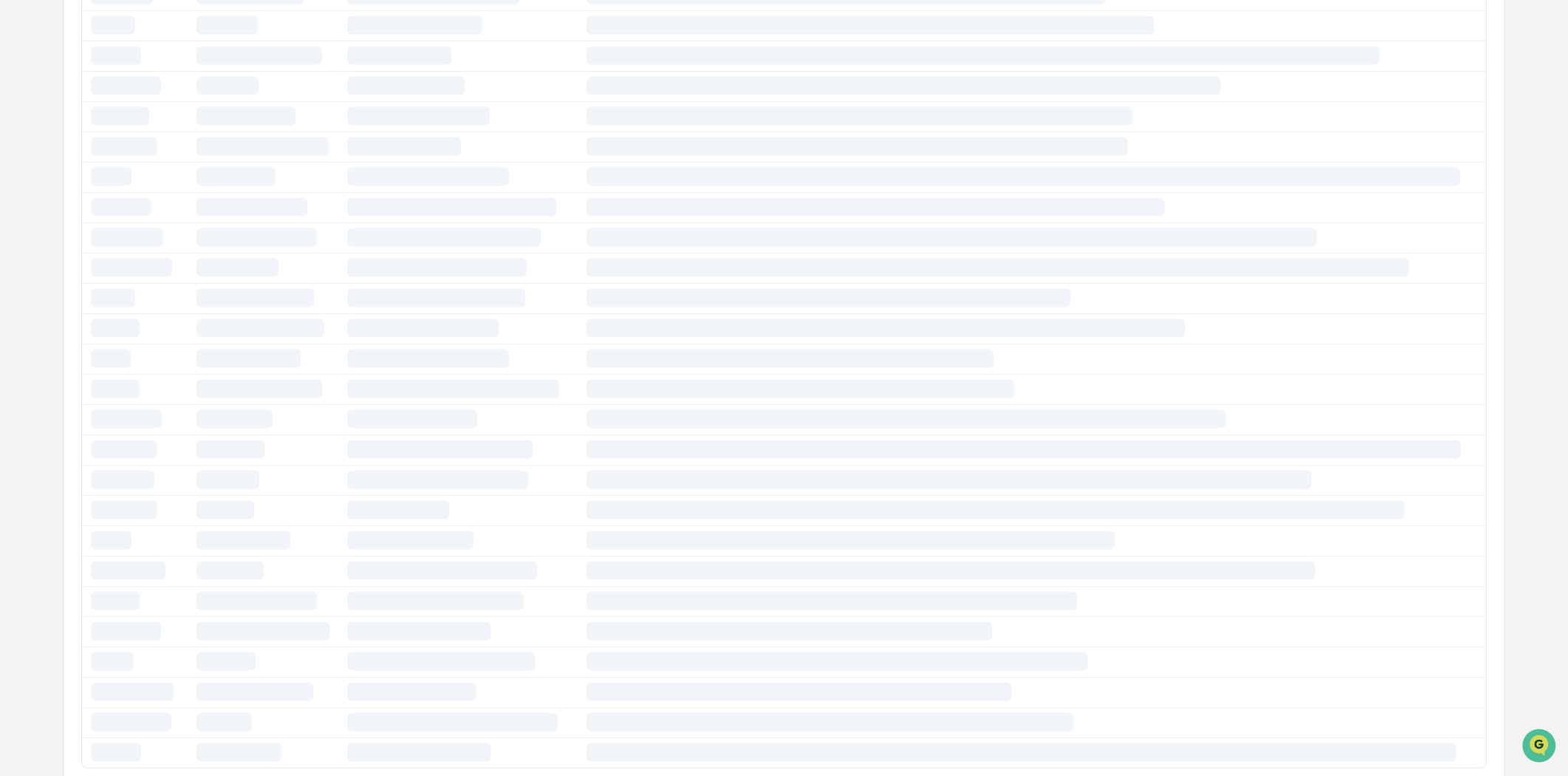
scroll to position [91, 0]
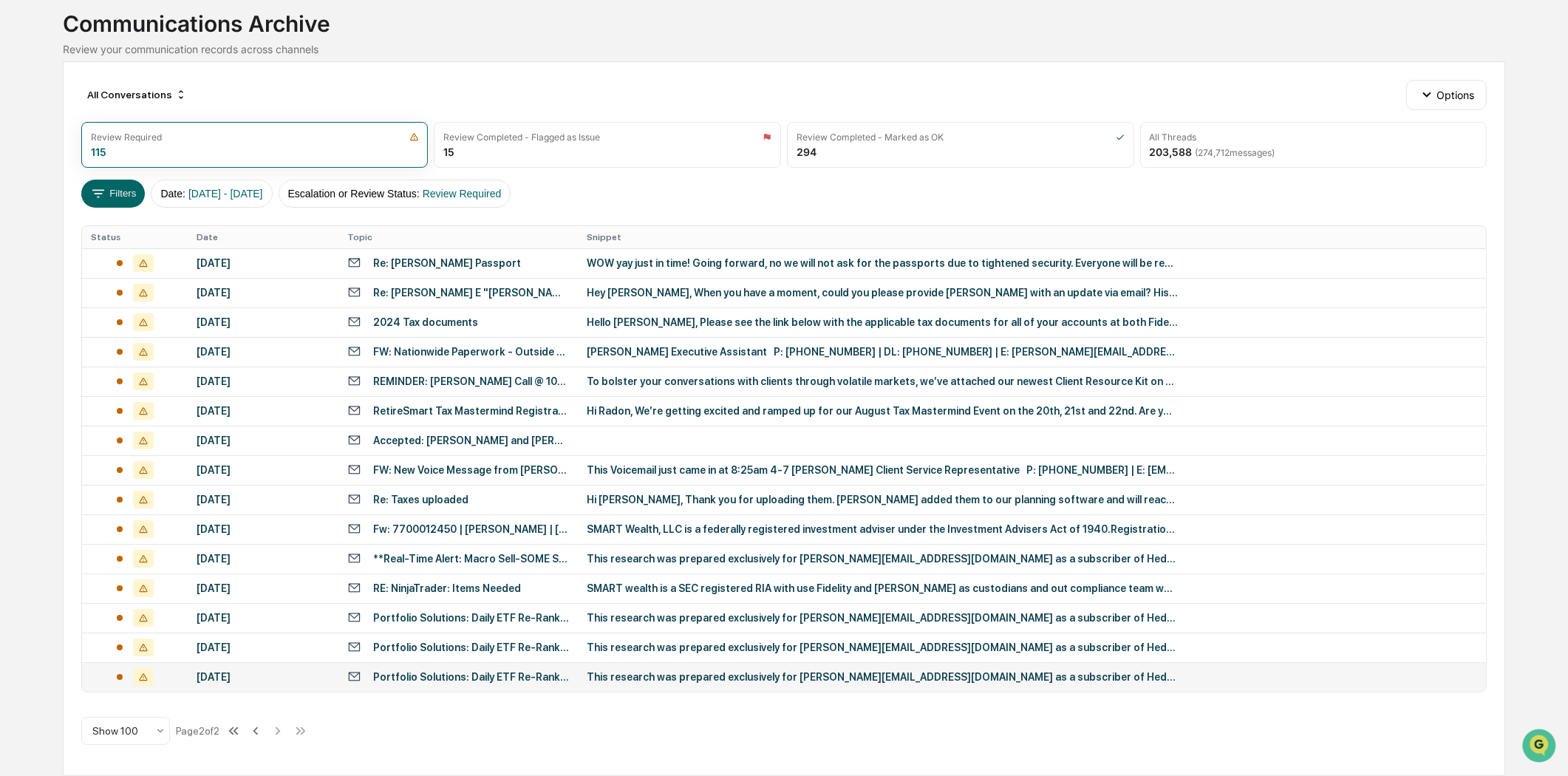
click at [414, 679] on div "Portfolio Solutions: Daily ETF Re-Rank ([DATE]) | Top Movers: EWG (+14), SLV (+…" at bounding box center [471, 676] width 196 height 12
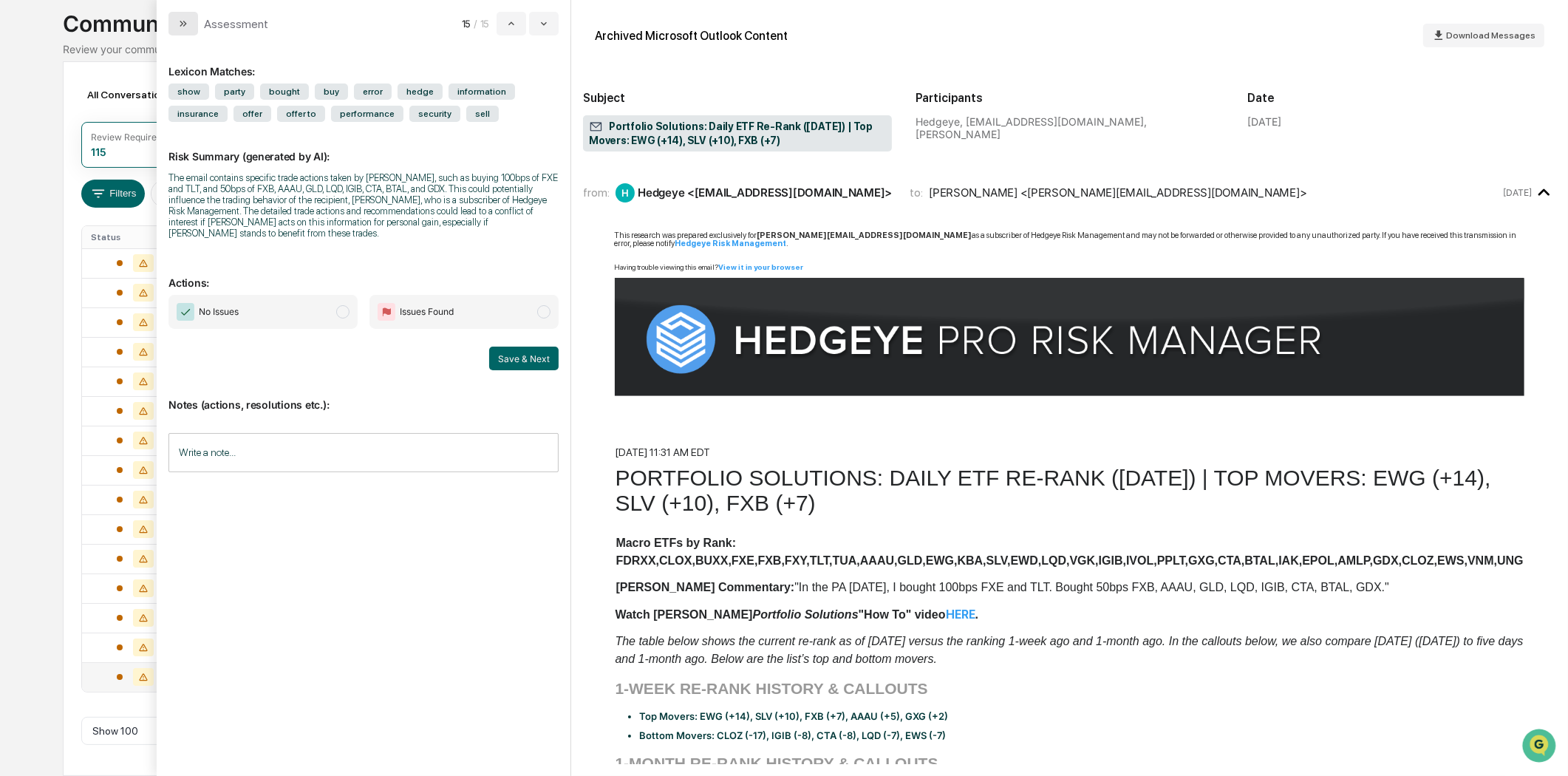
click at [175, 24] on button "modal" at bounding box center [183, 24] width 30 height 24
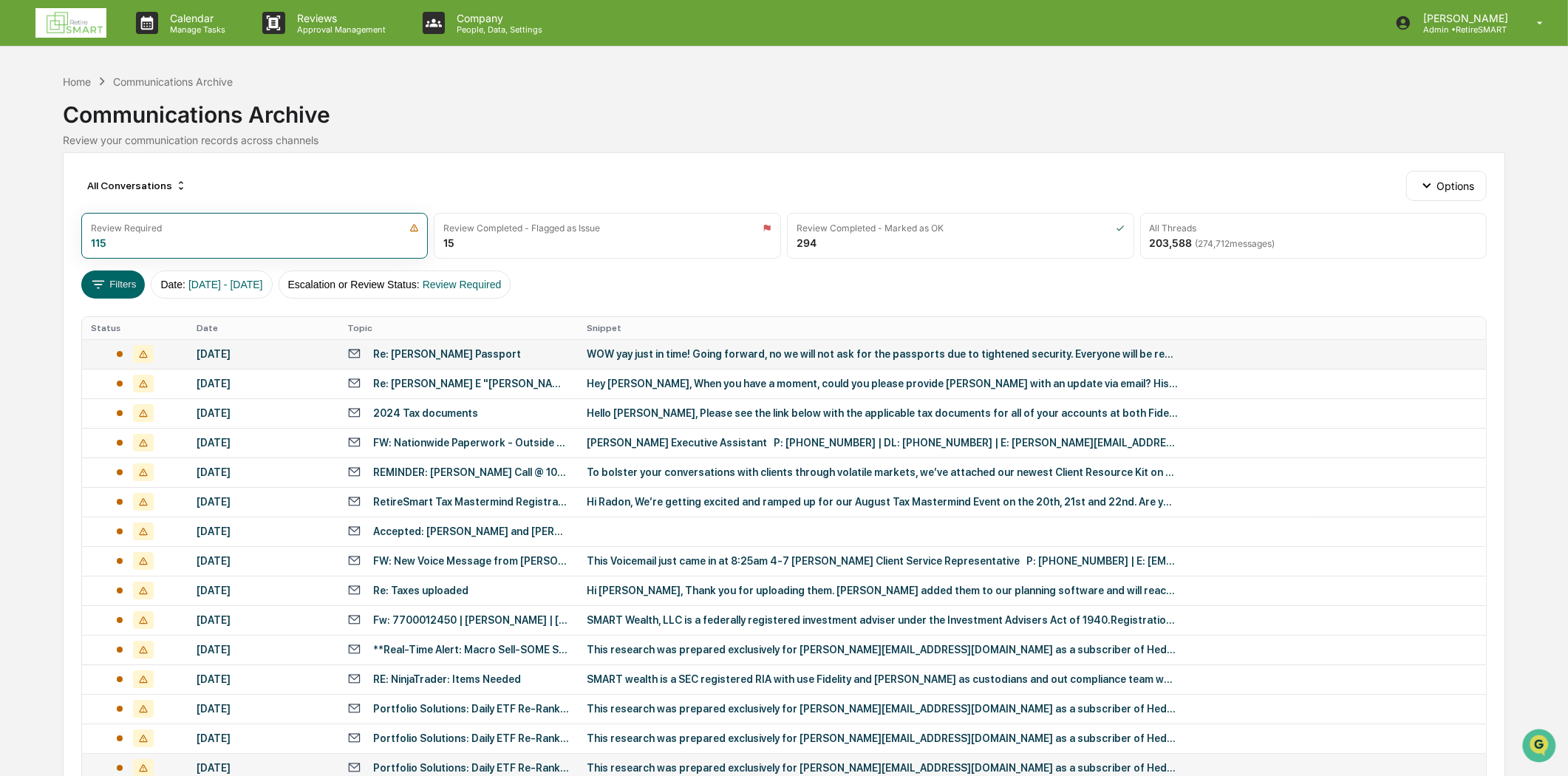
click at [491, 348] on div "Re: [PERSON_NAME] Passport" at bounding box center [447, 354] width 148 height 12
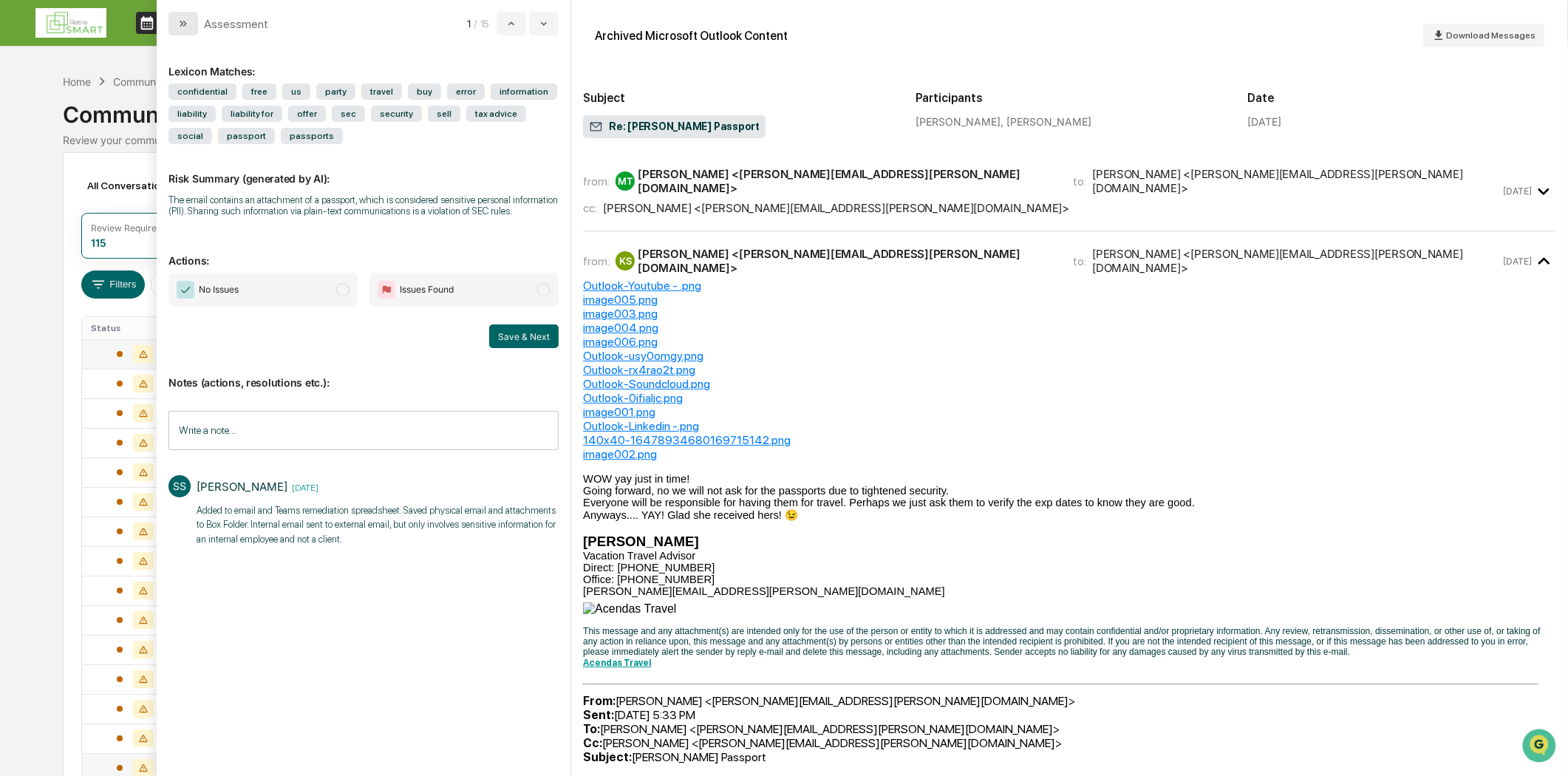
click at [179, 31] on button "modal" at bounding box center [183, 24] width 30 height 24
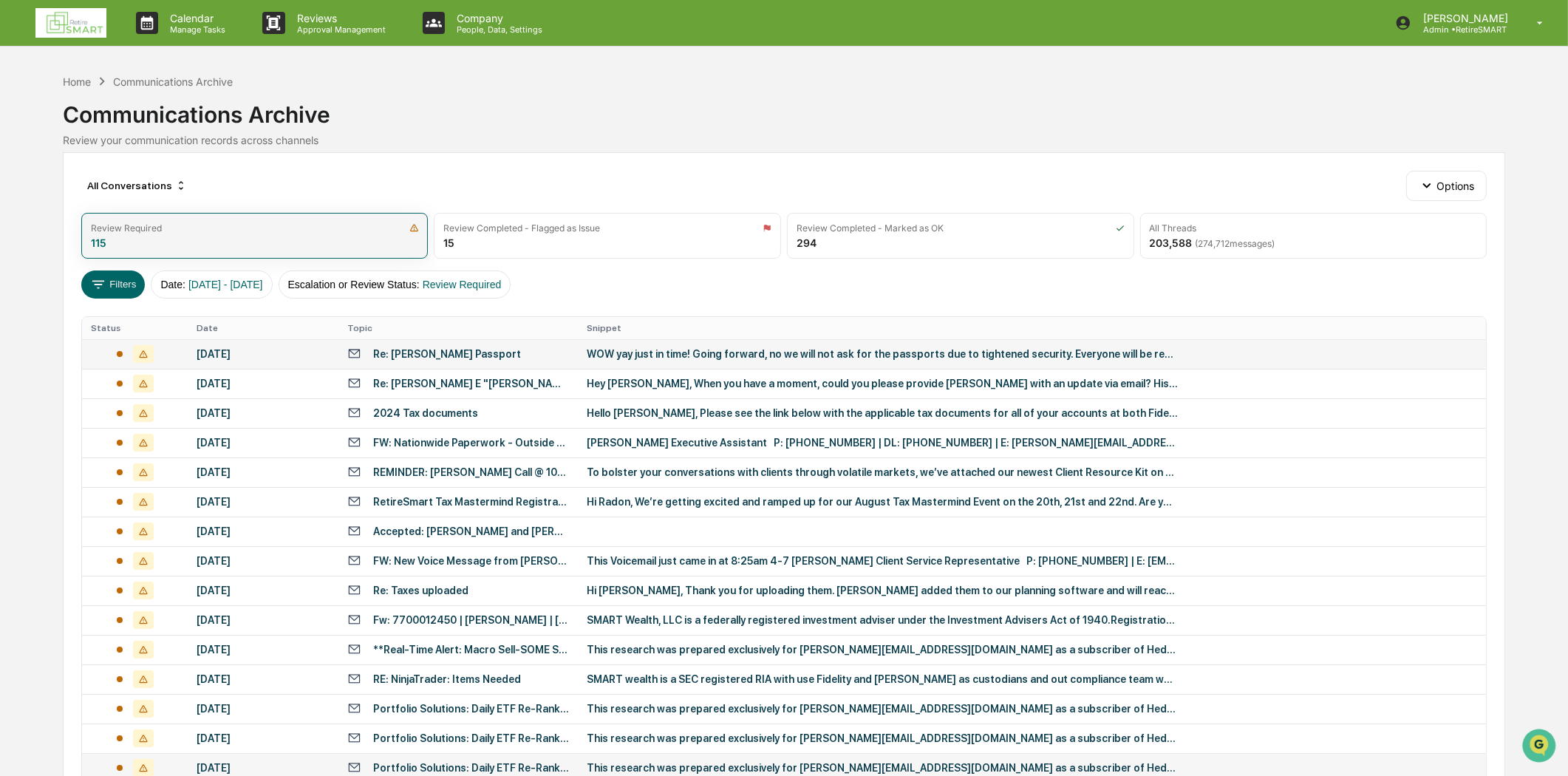
click at [238, 237] on div "Review Required 115" at bounding box center [255, 236] width 348 height 46
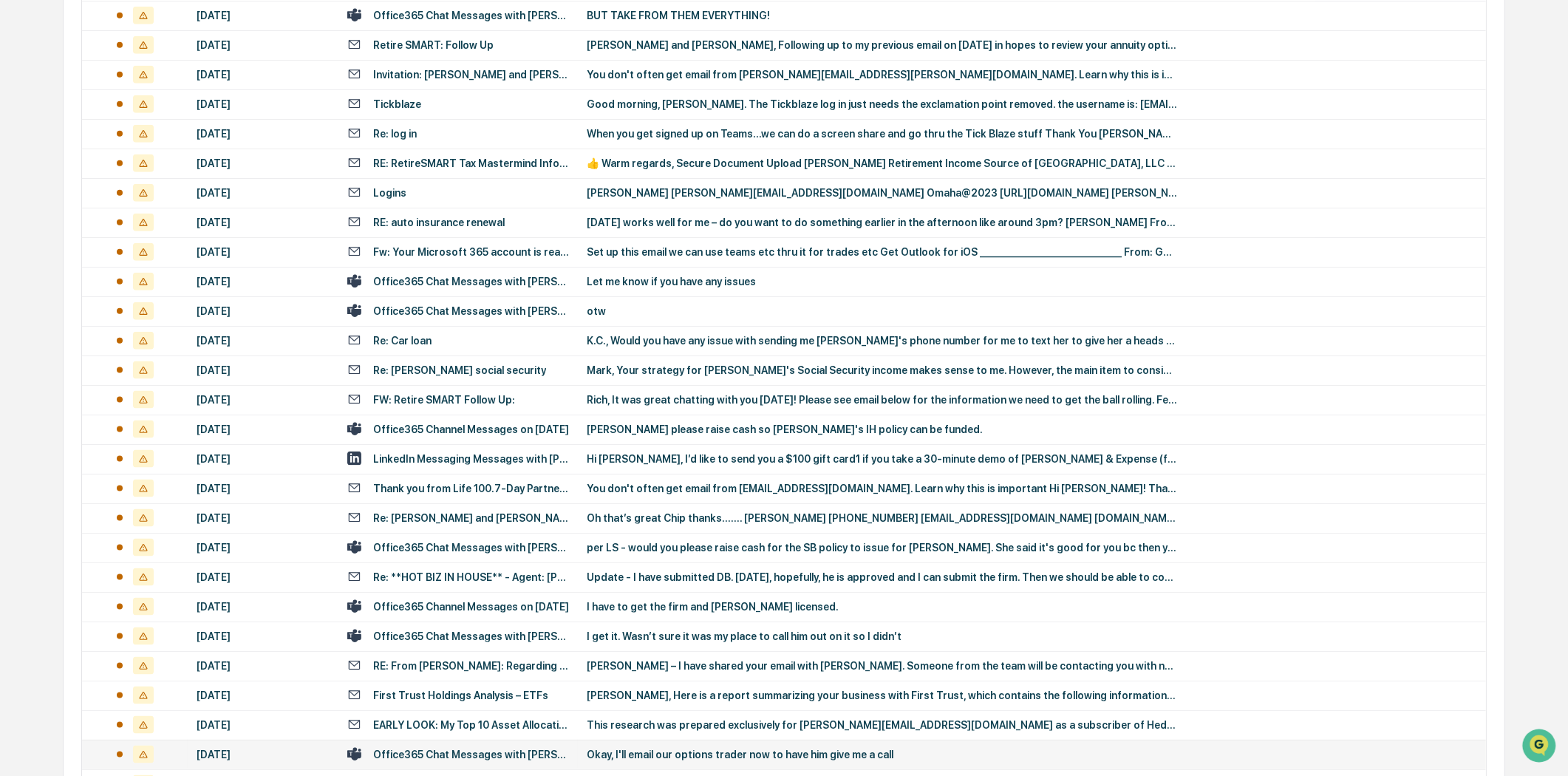
scroll to position [2601, 0]
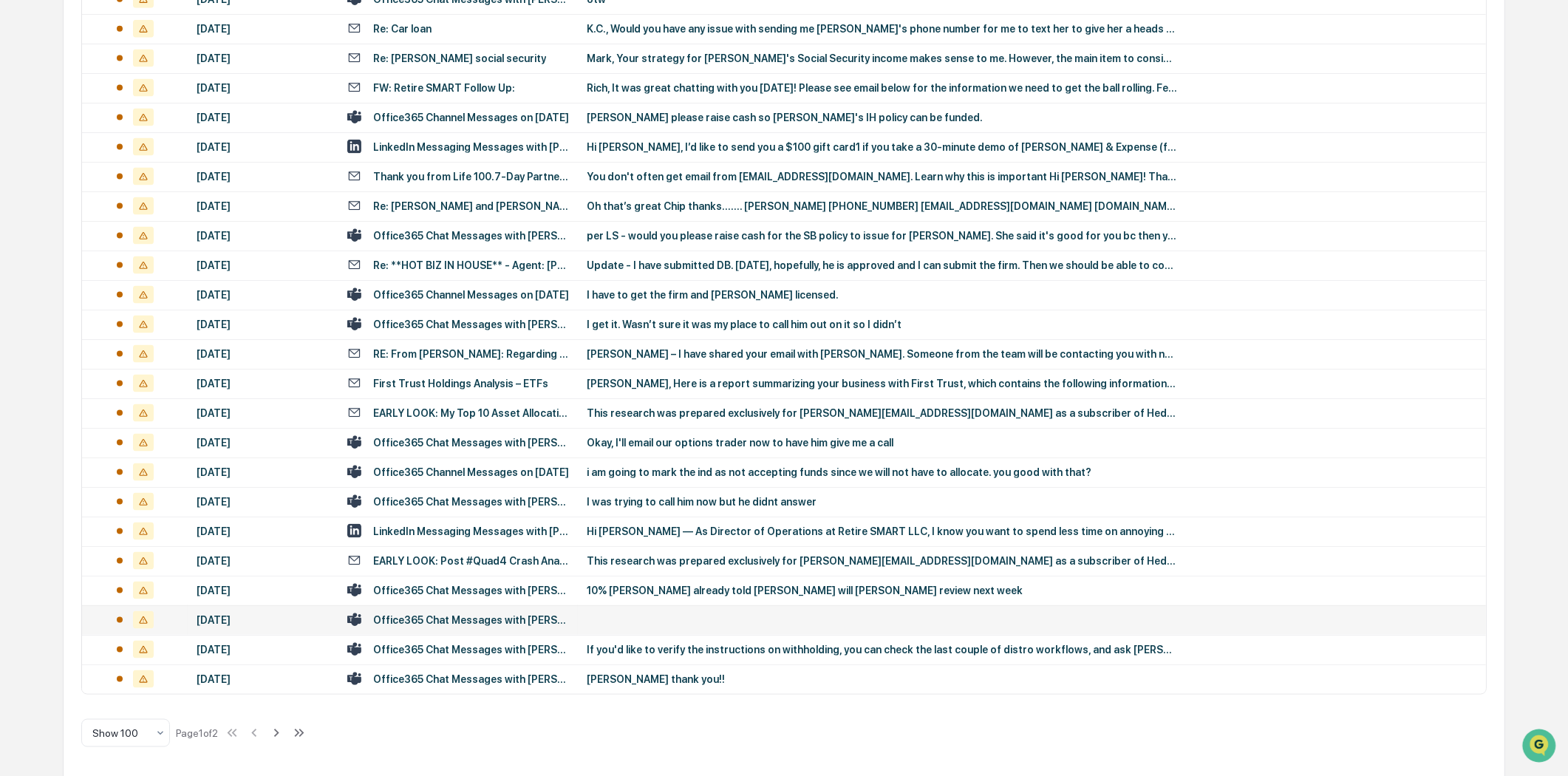
click at [510, 620] on div "Office365 Chat Messages with [PERSON_NAME], [PERSON_NAME] on [DATE]" at bounding box center [471, 620] width 196 height 12
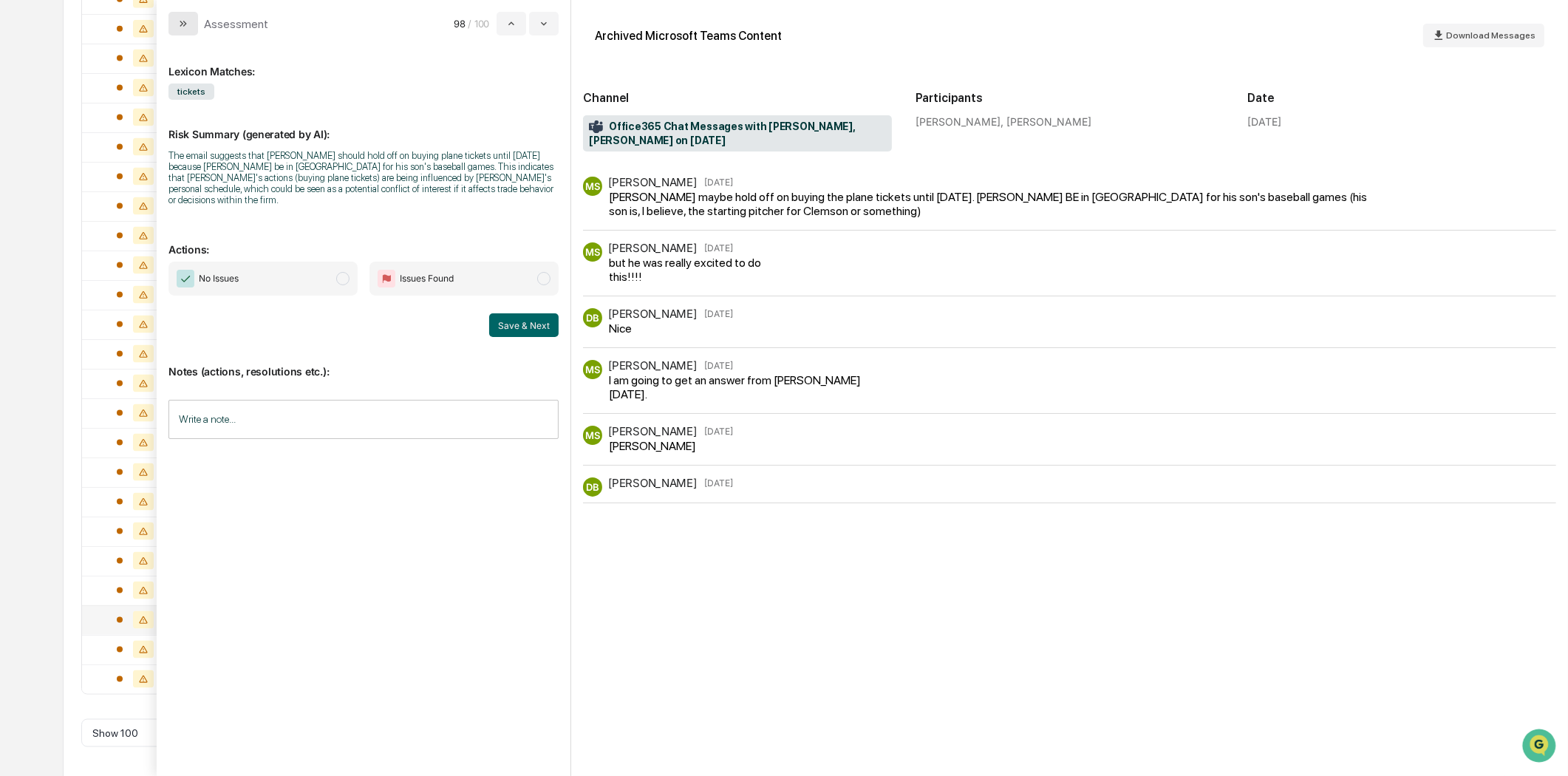
click at [175, 19] on button "modal" at bounding box center [183, 24] width 30 height 24
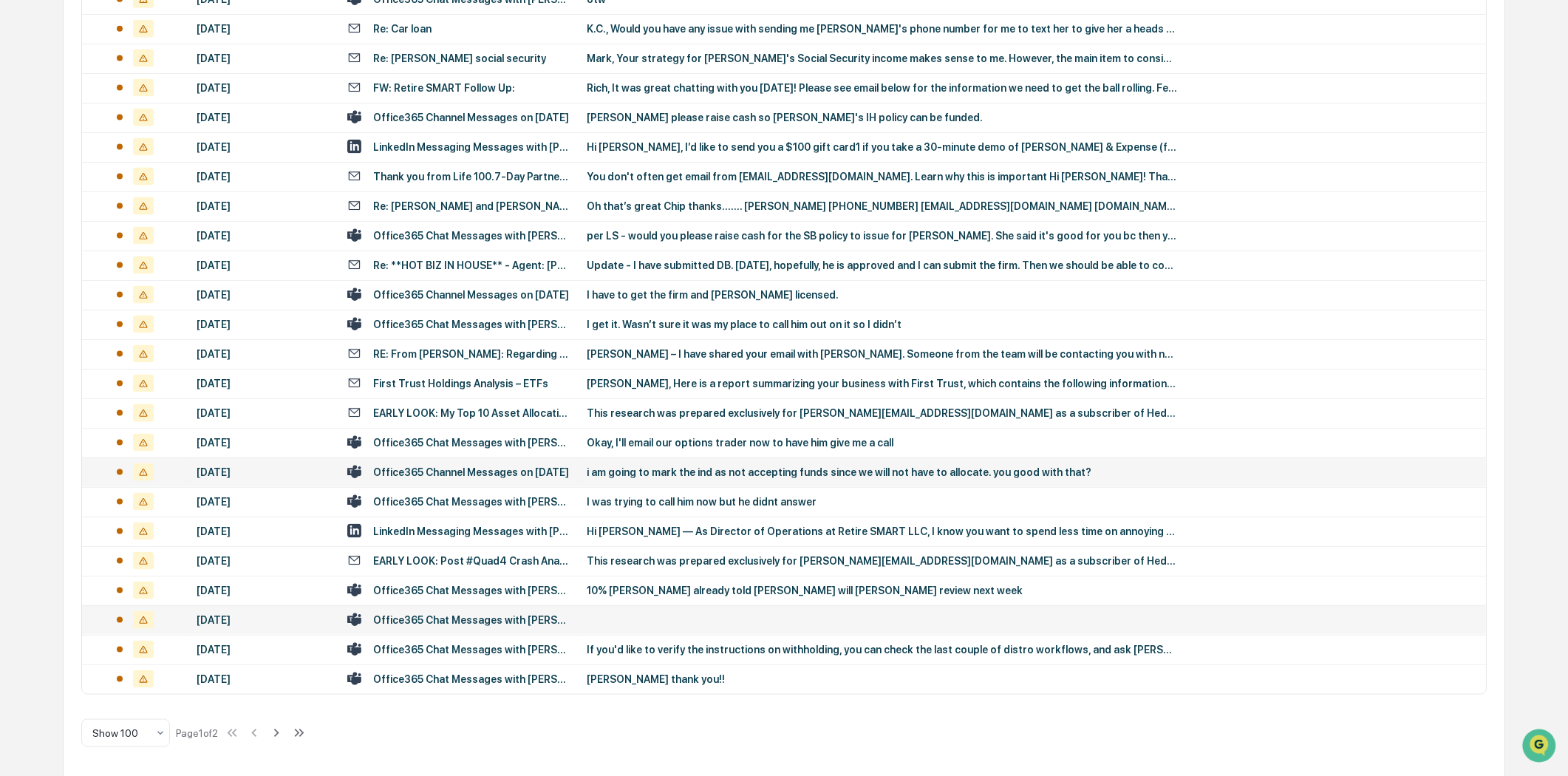
click at [425, 461] on td "Office365 Channel Messages on [DATE]" at bounding box center [458, 473] width 239 height 30
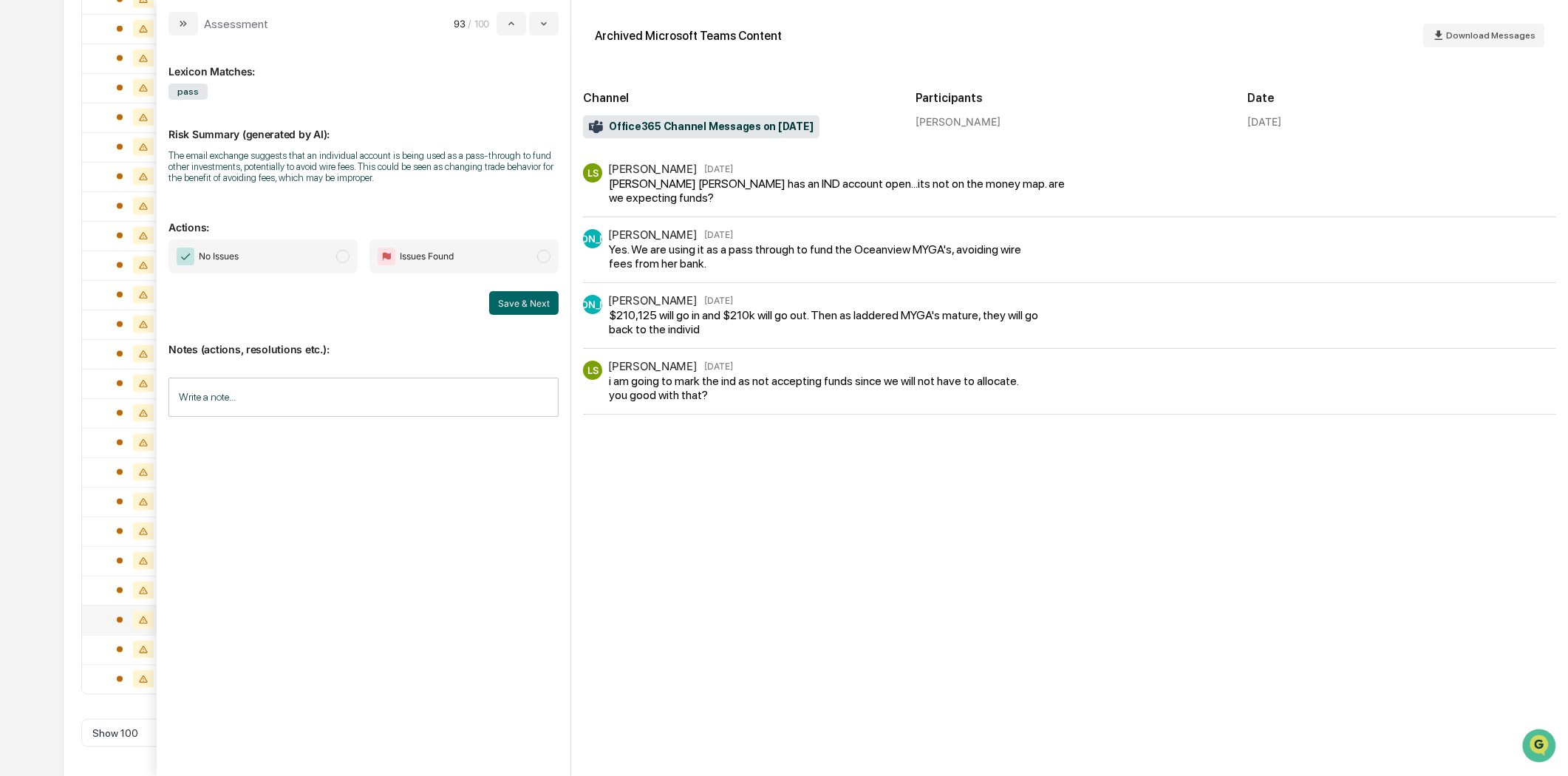
click at [709, 407] on div "LS [PERSON_NAME] [DATE] i am going to mark the ind as not accepting funds since…" at bounding box center [1069, 388] width 974 height 54
click at [189, 28] on icon "modal" at bounding box center [183, 24] width 12 height 12
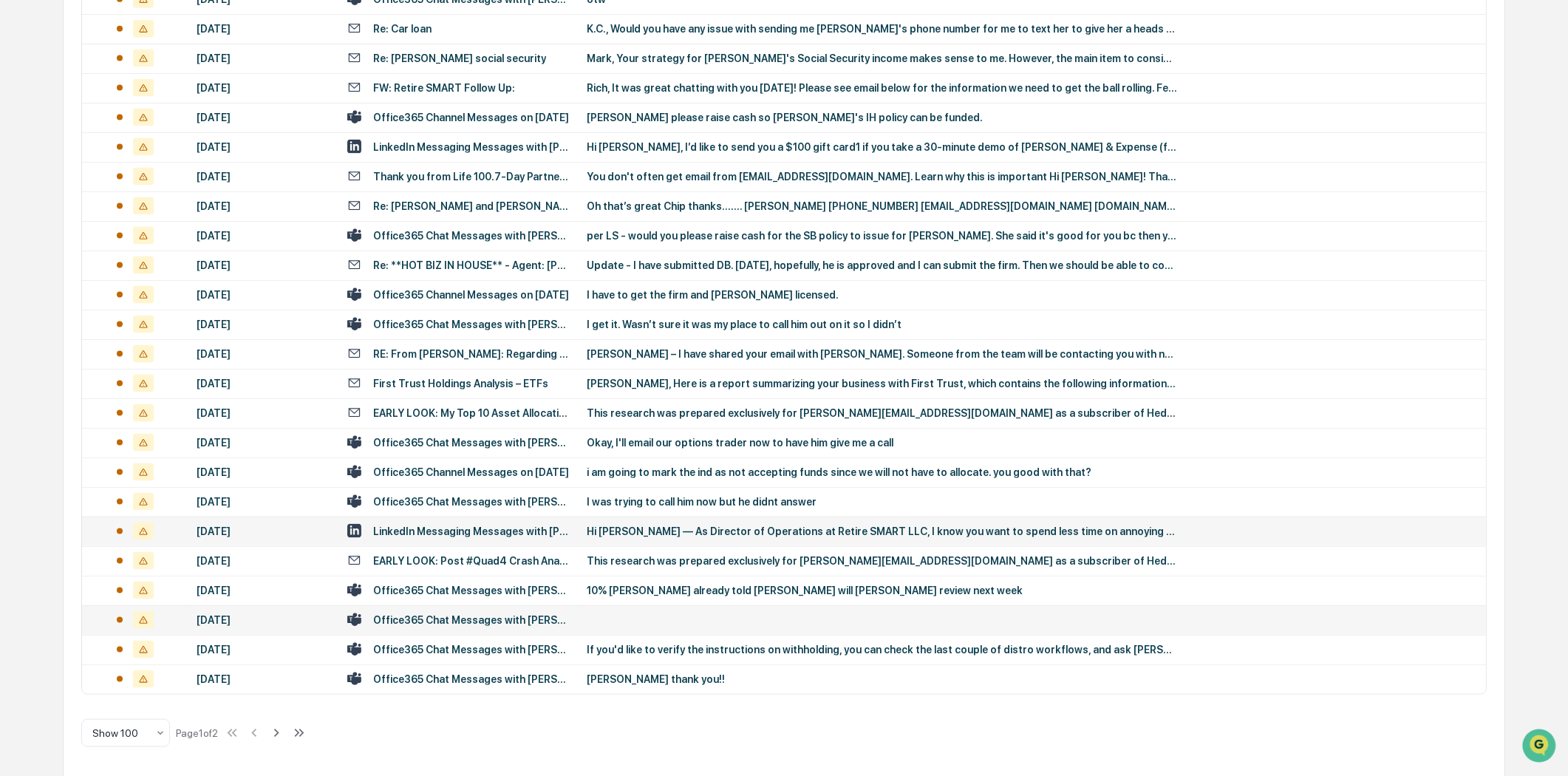
click at [458, 534] on div "LinkedIn Messaging Messages with [PERSON_NAME], [PERSON_NAME]" at bounding box center [471, 531] width 196 height 12
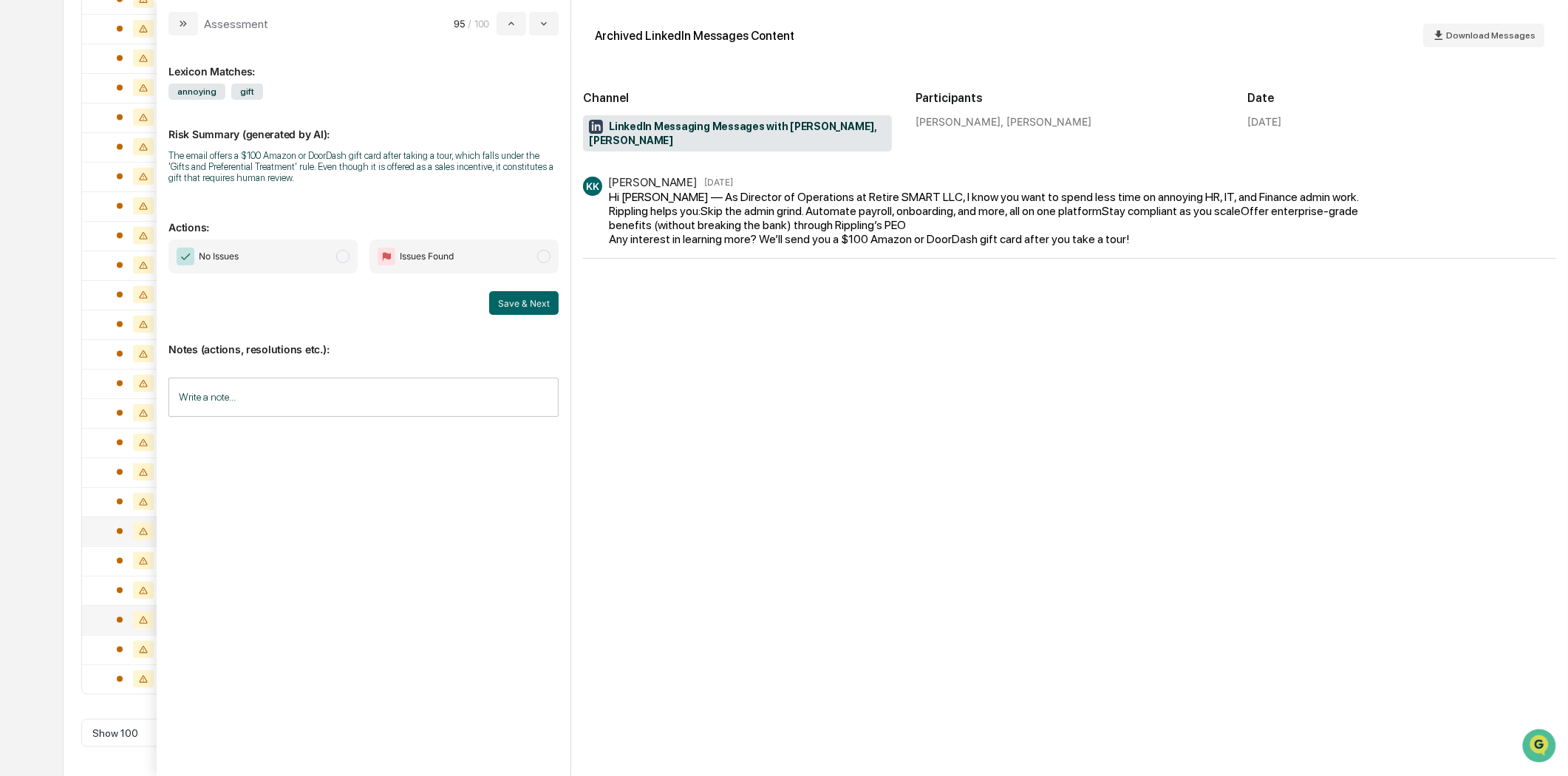
click at [1143, 246] on div "KK [PERSON_NAME] [DATE] Hi [PERSON_NAME] — As Director of Operations at Retire …" at bounding box center [1069, 218] width 974 height 82
drag, startPoint x: 167, startPoint y: 18, endPoint x: 175, endPoint y: 20, distance: 8.2
click at [170, 18] on div "Assessment 95 / 100" at bounding box center [363, 17] width 414 height 35
drag, startPoint x: 190, startPoint y: 23, endPoint x: 219, endPoint y: 152, distance: 132.2
click at [190, 24] on button "modal" at bounding box center [183, 24] width 30 height 24
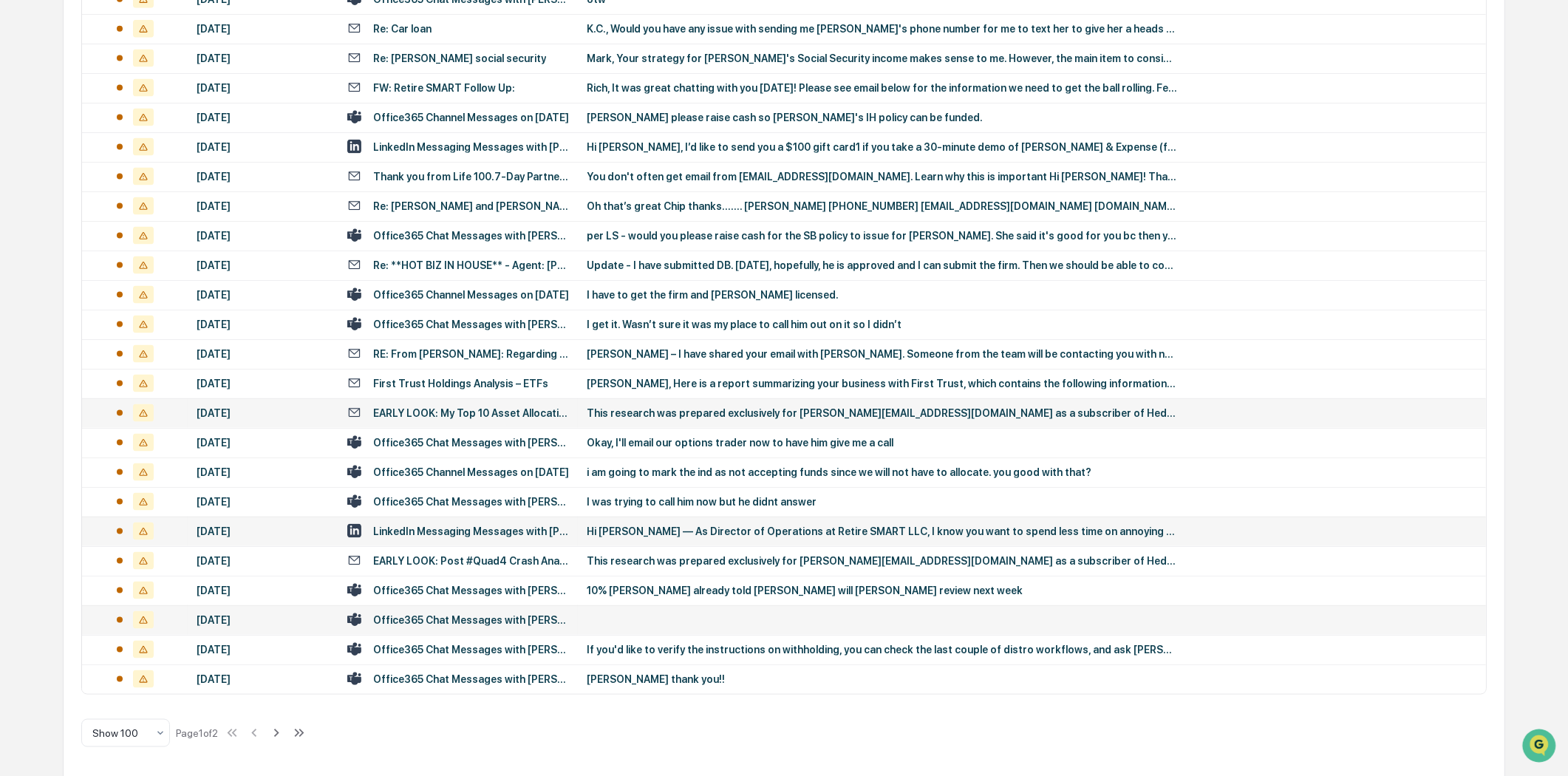
click at [447, 409] on div "EARLY LOOK: My Top 10 Asset Allocations" at bounding box center [471, 413] width 196 height 12
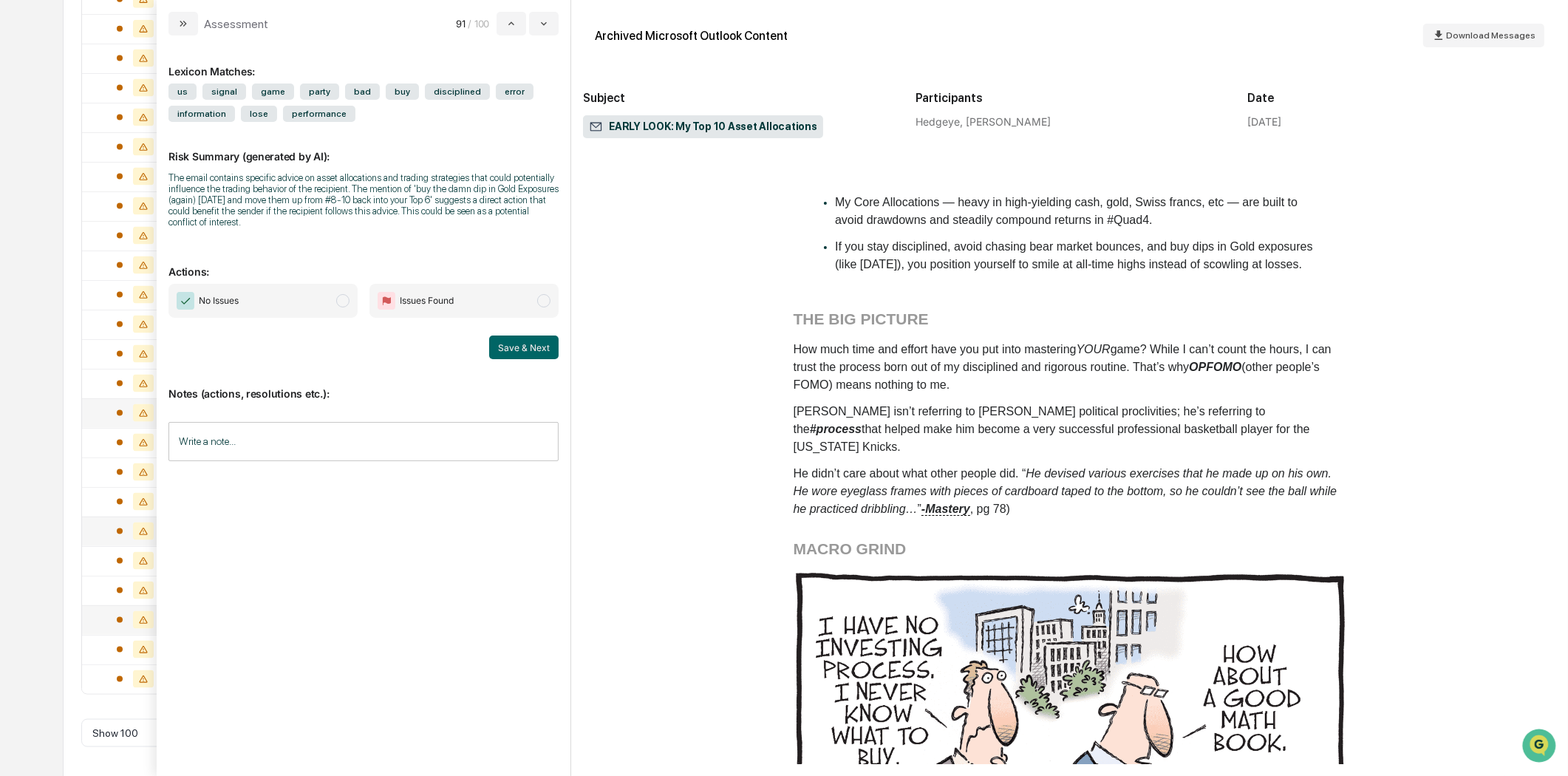
scroll to position [903, 0]
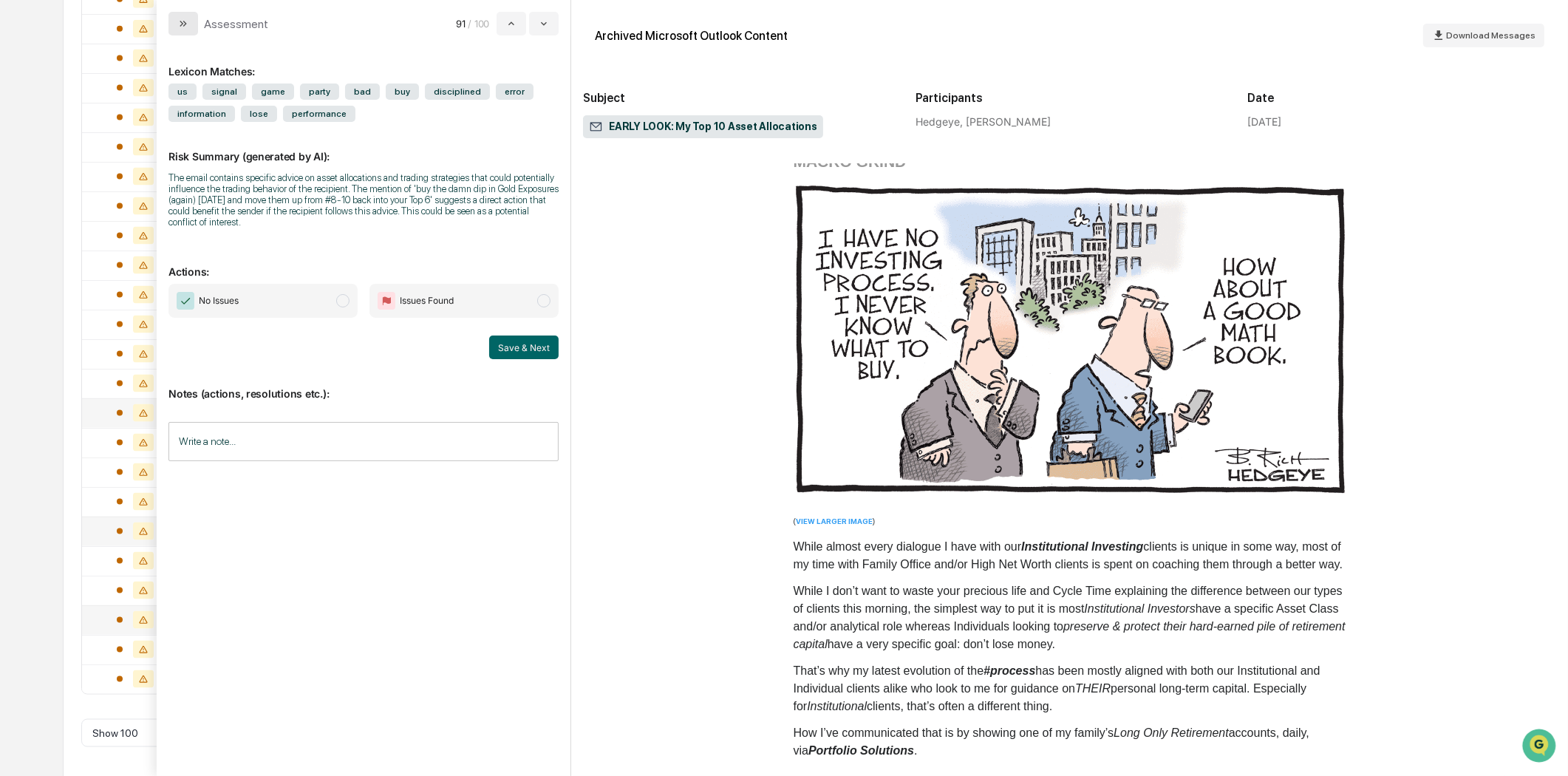
click at [189, 12] on button "modal" at bounding box center [183, 24] width 30 height 24
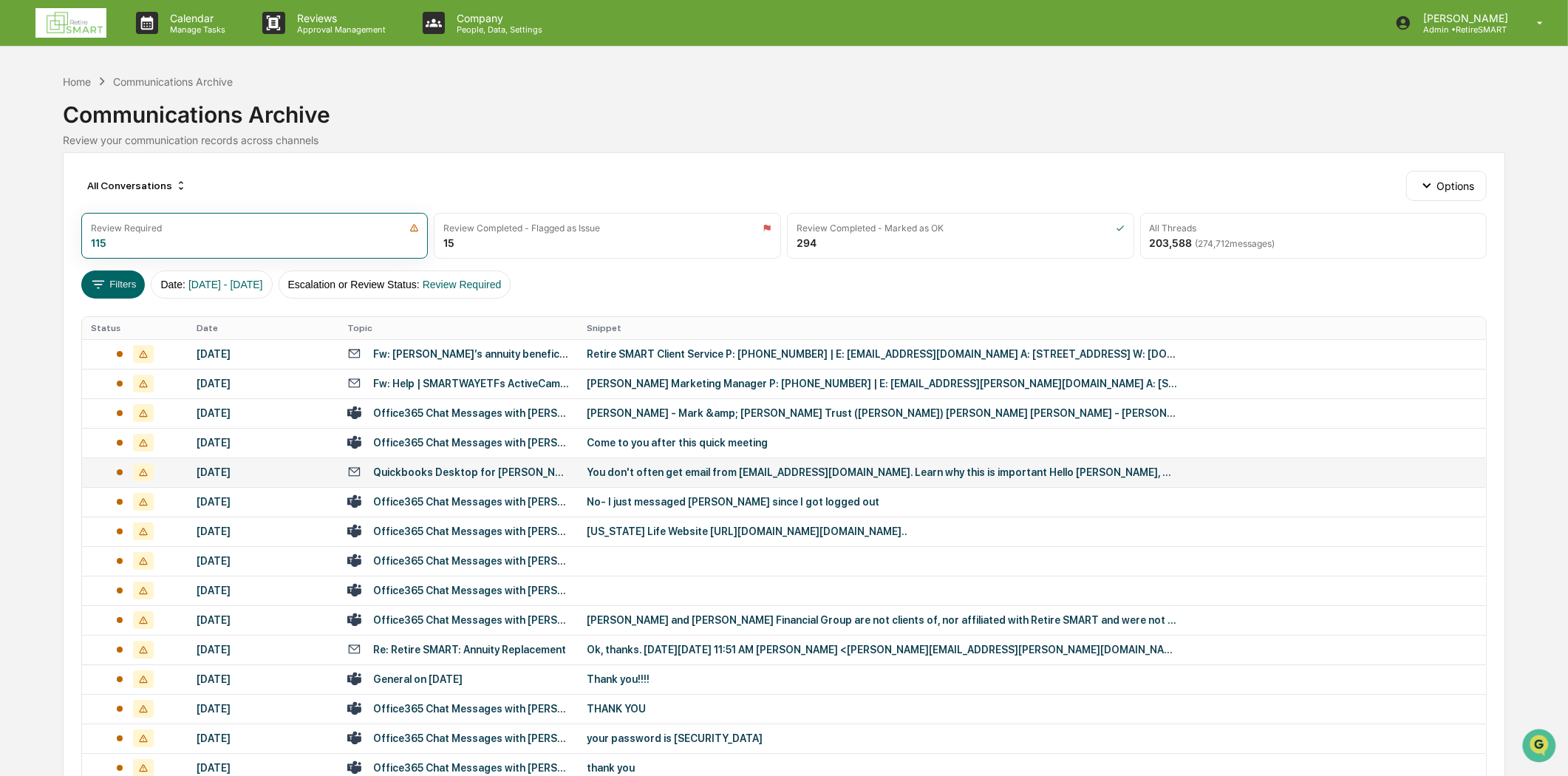
click at [489, 475] on div "Quickbooks Desktop for [PERSON_NAME] Financial Group" at bounding box center [471, 472] width 196 height 12
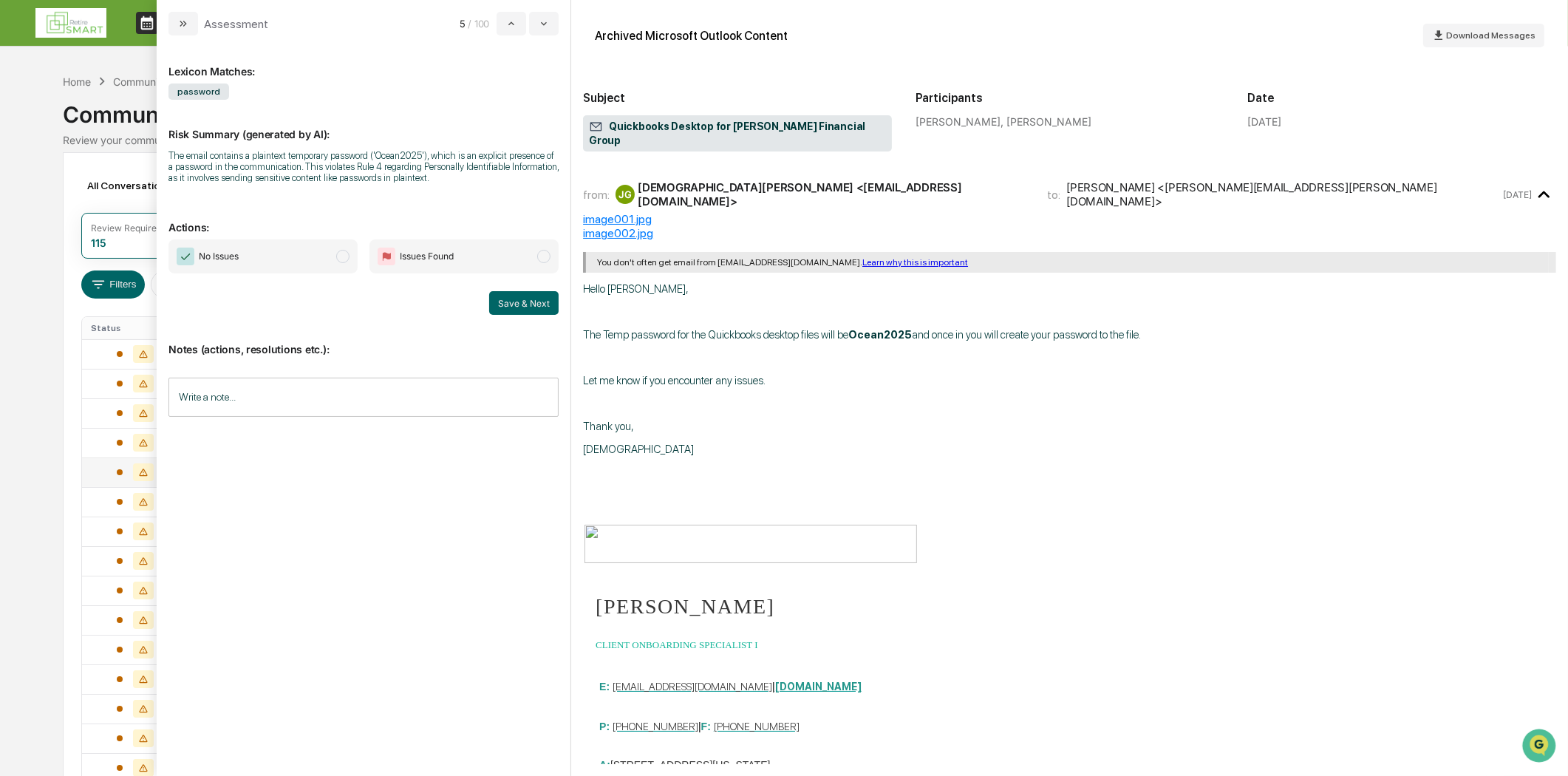
drag, startPoint x: 187, startPoint y: 28, endPoint x: 846, endPoint y: 436, distance: 775.1
click at [846, 436] on div "Assessment 5 / 100 Lexicon Matches: password Risk Summary (generated by AI): Th…" at bounding box center [862, 388] width 1412 height 776
